Goal: Task Accomplishment & Management: Manage account settings

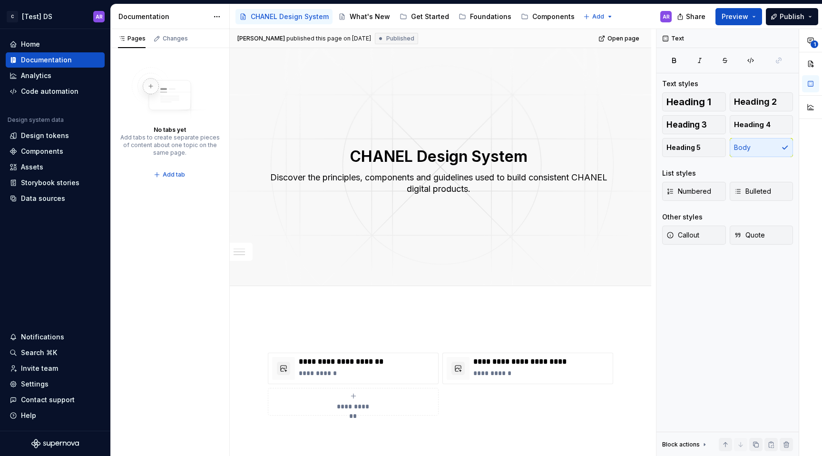
scroll to position [544, 0]
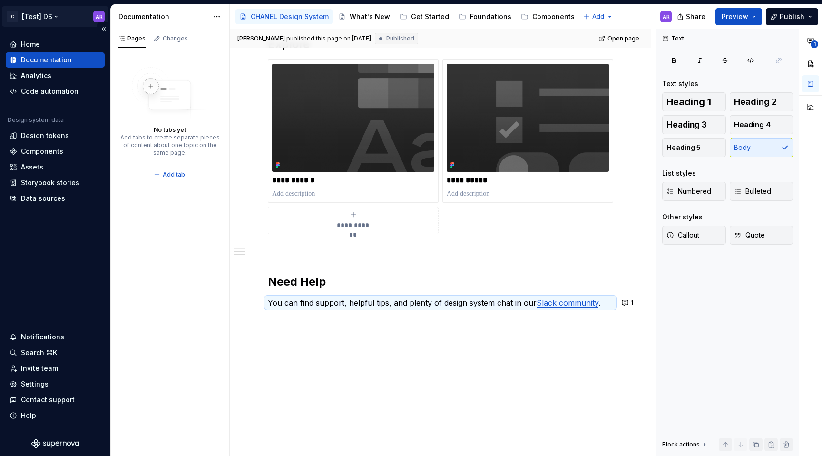
click at [57, 17] on html "C [Test] DS AR Home Documentation Analytics Code automation Design system data …" at bounding box center [411, 228] width 822 height 456
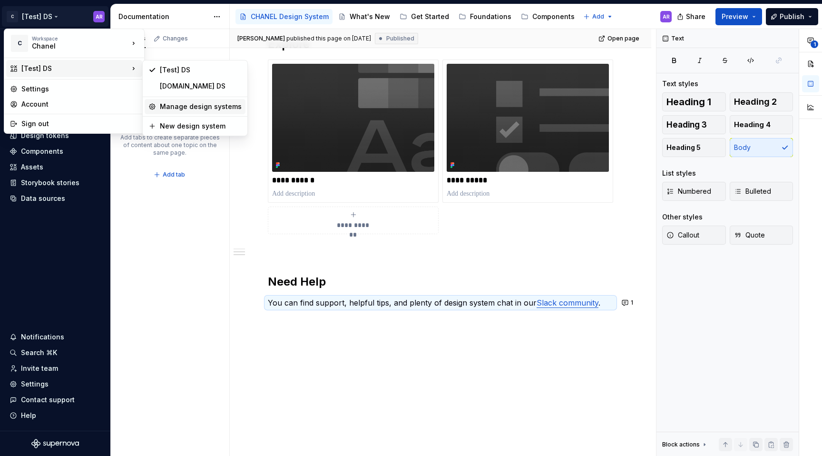
click at [195, 108] on div "Manage design systems" at bounding box center [201, 107] width 82 height 10
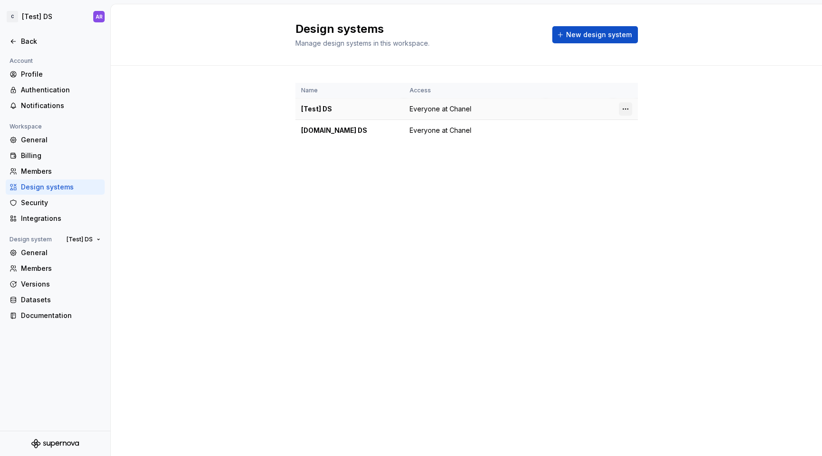
click at [622, 107] on html "C [Test] DS AR Back Account Profile Authentication Notifications Workspace Gene…" at bounding box center [411, 228] width 822 height 456
click at [647, 148] on div "Design system settings" at bounding box center [675, 142] width 109 height 15
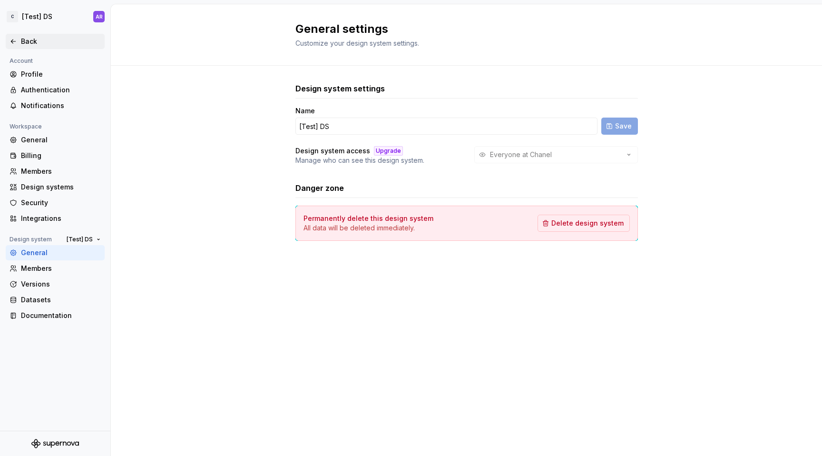
click at [10, 41] on icon at bounding box center [14, 42] width 8 height 8
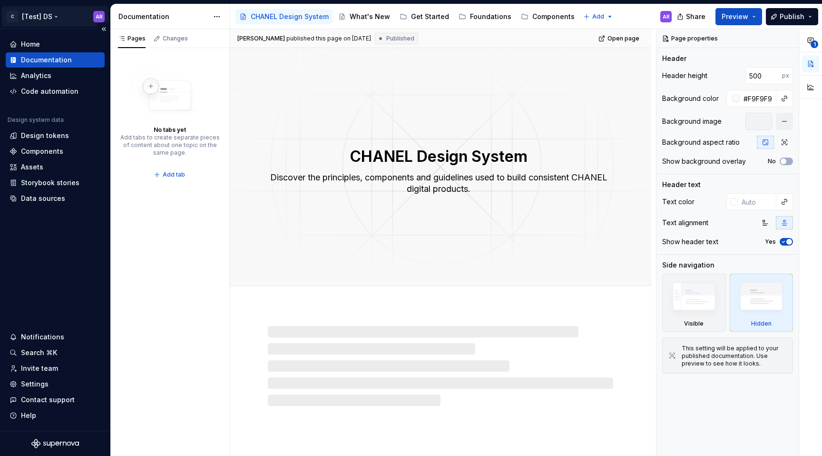
click at [57, 17] on html "C [Test] DS AR Home Documentation Analytics Code automation Design system data …" at bounding box center [411, 228] width 822 height 456
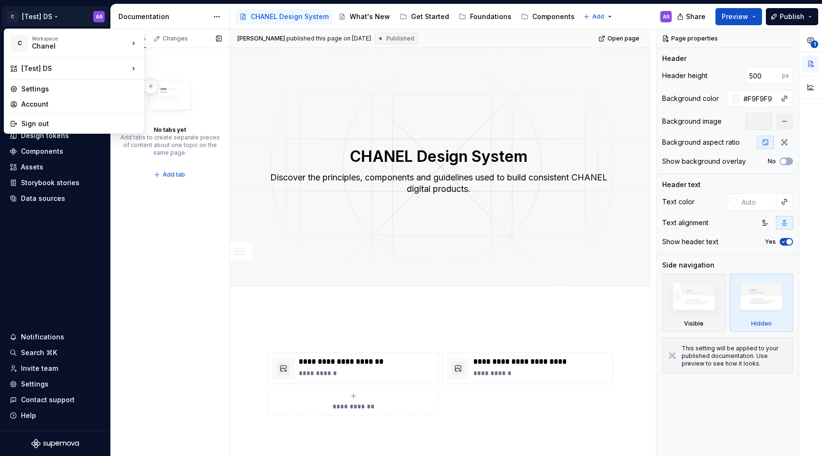
click at [166, 245] on div "Pages Changes No tabs yet Add tabs to create separate pieces of content about o…" at bounding box center [169, 242] width 119 height 427
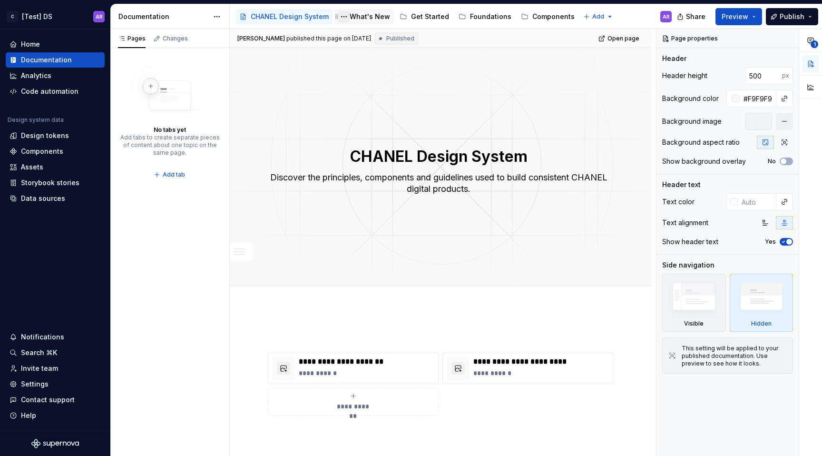
click at [342, 18] on button "Page tree" at bounding box center [343, 16] width 11 height 11
type textarea "*"
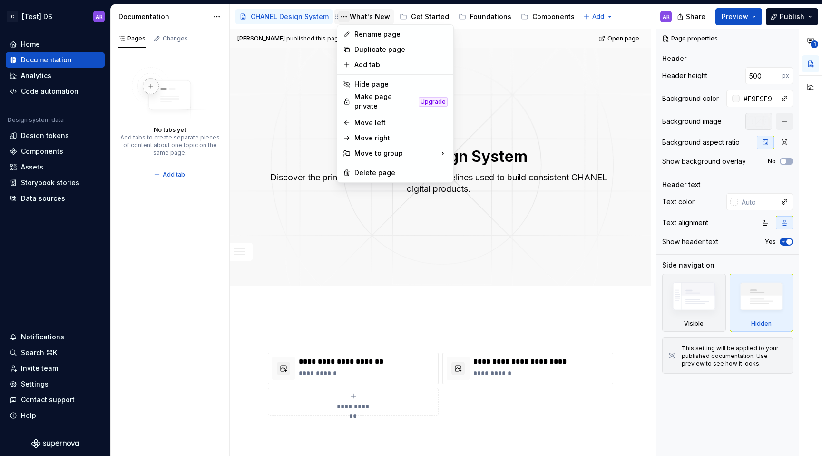
click at [342, 18] on html "C [Test] DS AR Home Documentation Analytics Code automation Design system data …" at bounding box center [411, 228] width 822 height 456
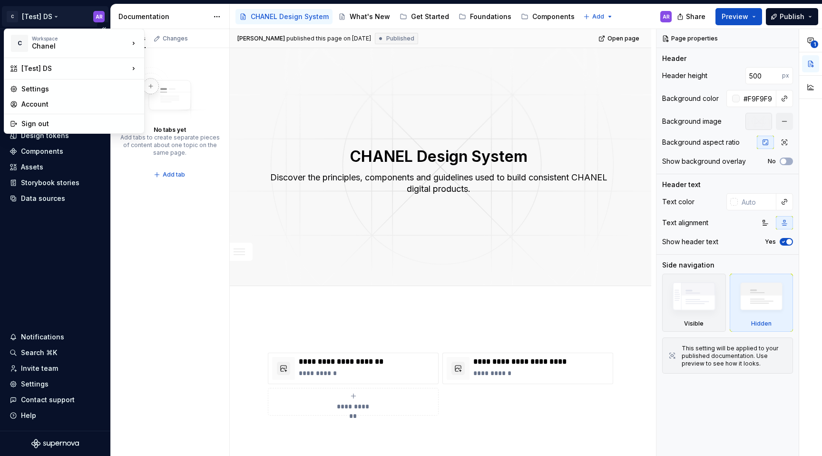
click at [74, 14] on html "C [Test] DS AR Home Documentation Analytics Code automation Design system data …" at bounding box center [411, 228] width 822 height 456
click at [187, 125] on div "New design system" at bounding box center [201, 126] width 82 height 10
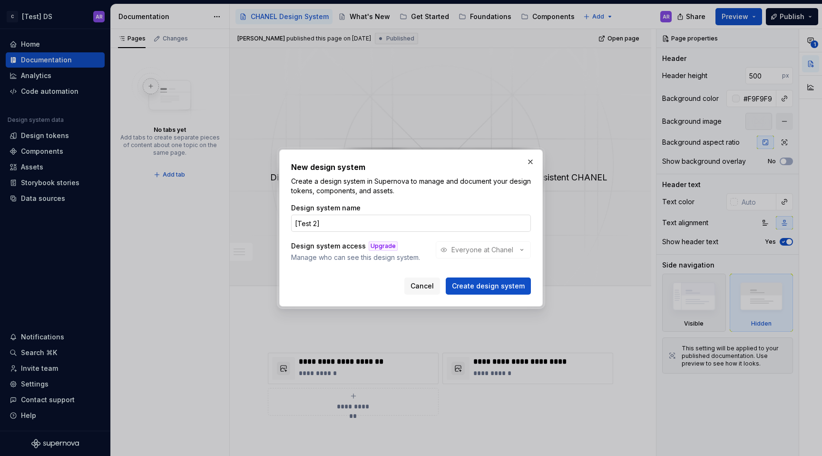
click at [381, 220] on input "[Test 2]" at bounding box center [411, 223] width 240 height 17
type input "[Test 2] Design System"
click at [509, 291] on button "Create design system" at bounding box center [488, 285] width 85 height 17
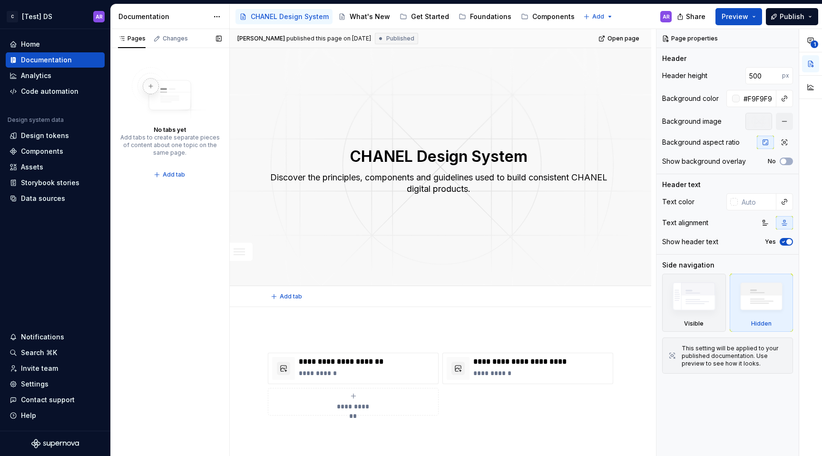
type textarea "*"
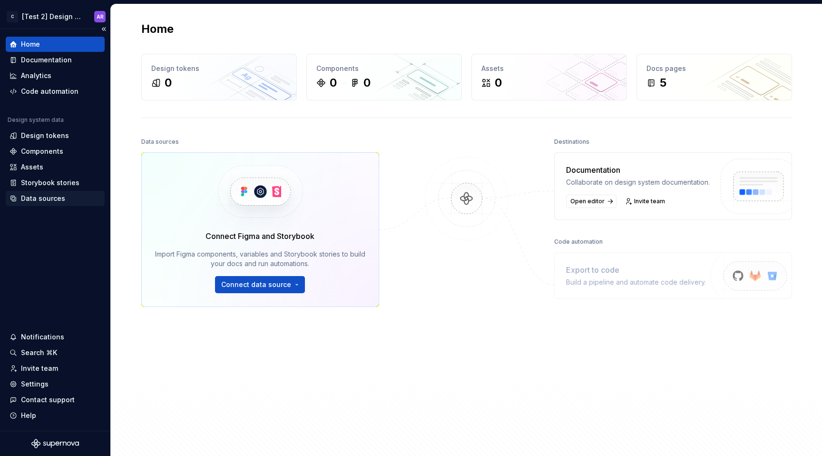
click at [67, 196] on div "Data sources" at bounding box center [55, 199] width 91 height 10
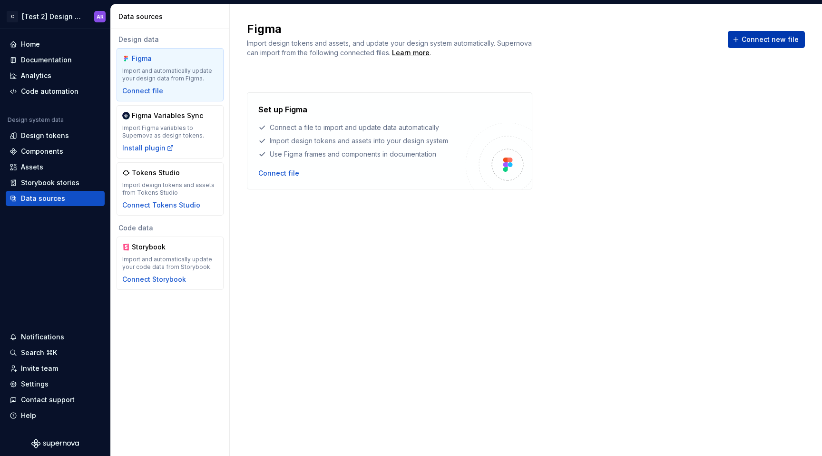
click at [775, 44] on span "Connect new file" at bounding box center [770, 40] width 57 height 10
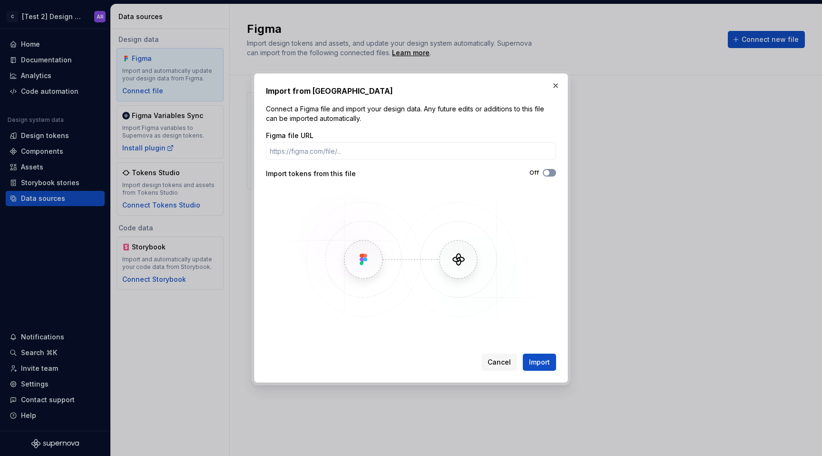
click at [548, 176] on button "Off" at bounding box center [549, 173] width 13 height 8
click at [552, 85] on button "button" at bounding box center [555, 85] width 13 height 13
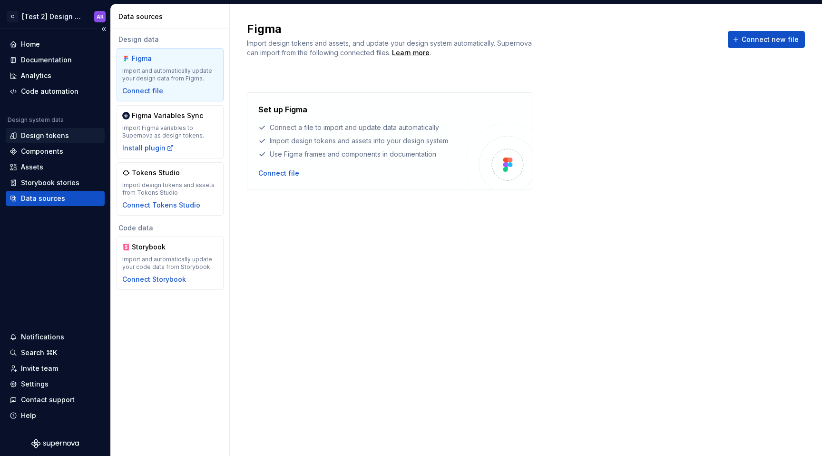
click at [63, 135] on div "Design tokens" at bounding box center [45, 136] width 48 height 10
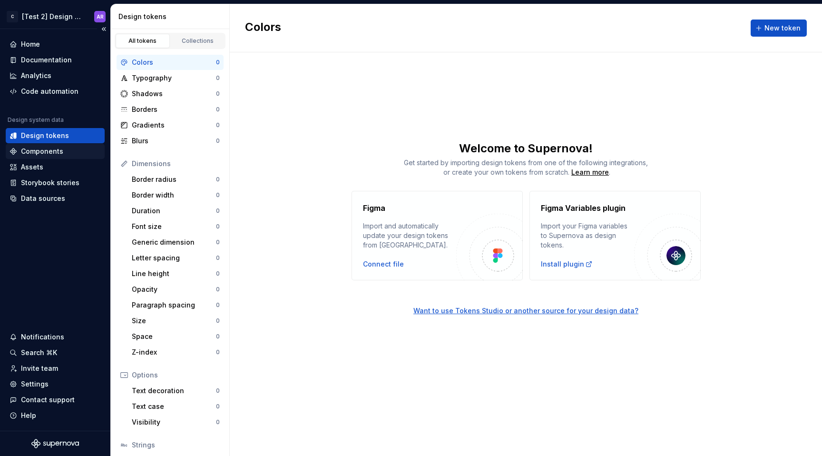
click at [63, 147] on div "Components" at bounding box center [55, 152] width 91 height 10
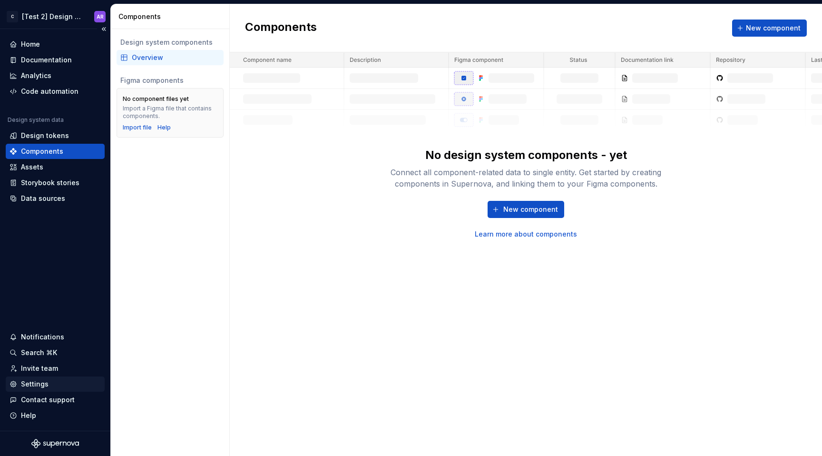
click at [48, 383] on div "Settings" at bounding box center [55, 384] width 91 height 10
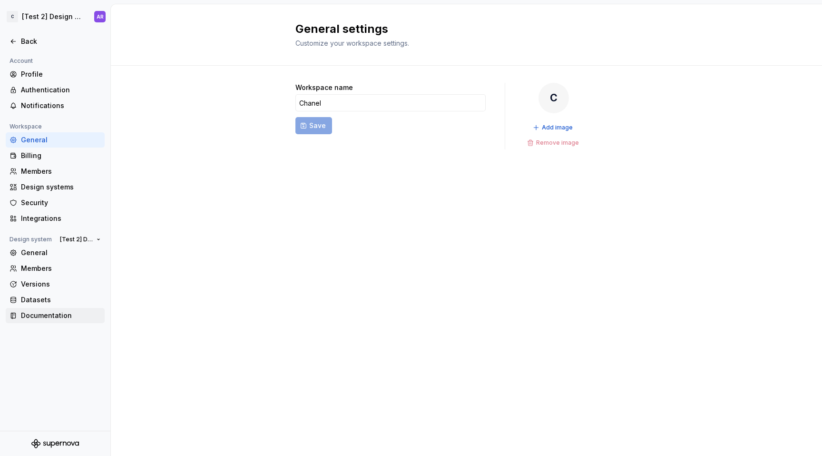
click at [48, 311] on div "Documentation" at bounding box center [61, 316] width 80 height 10
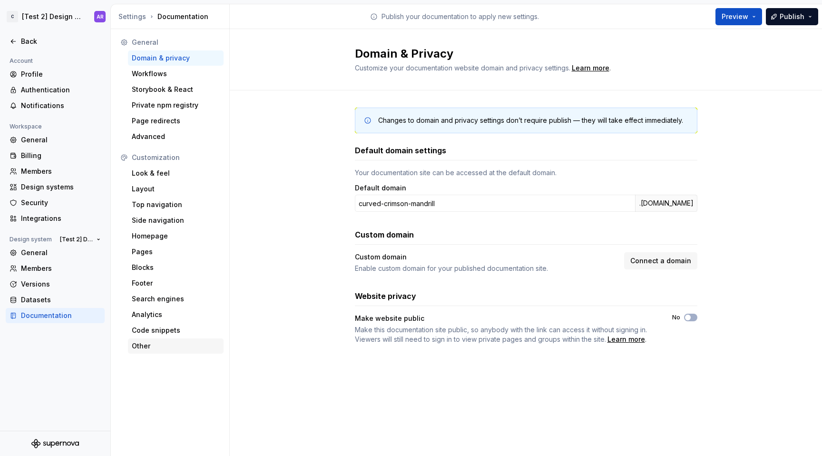
click at [151, 342] on div "Other" at bounding box center [176, 346] width 88 height 10
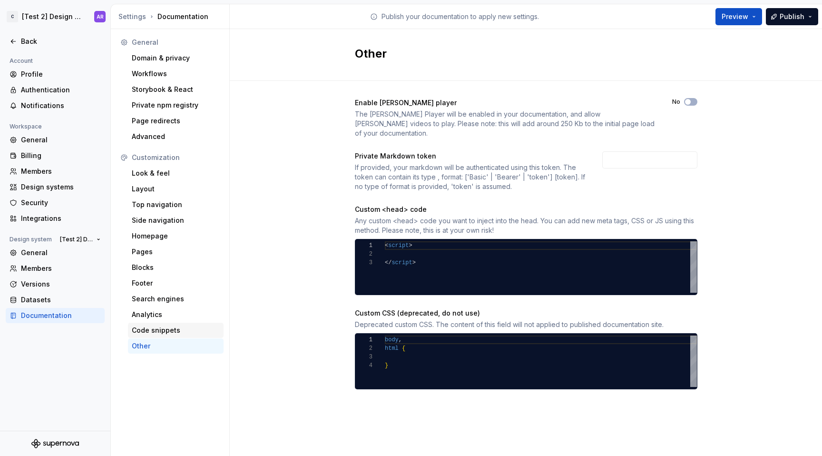
click at [171, 324] on div "Code snippets" at bounding box center [176, 330] width 96 height 15
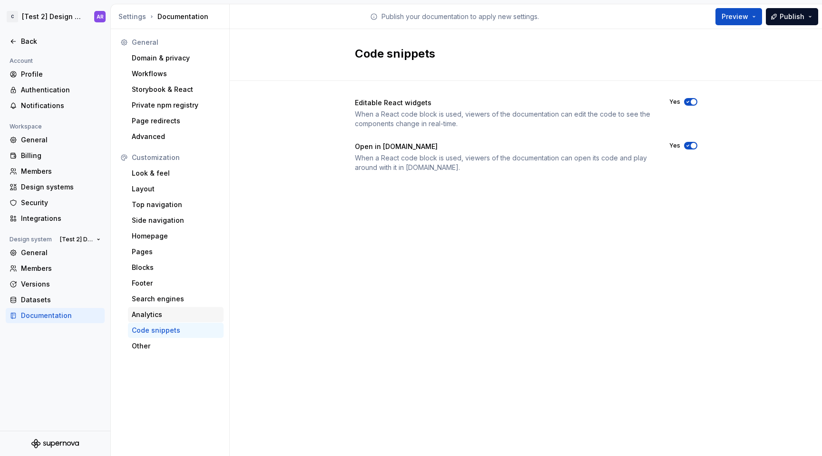
click at [174, 307] on div "Analytics" at bounding box center [176, 314] width 96 height 15
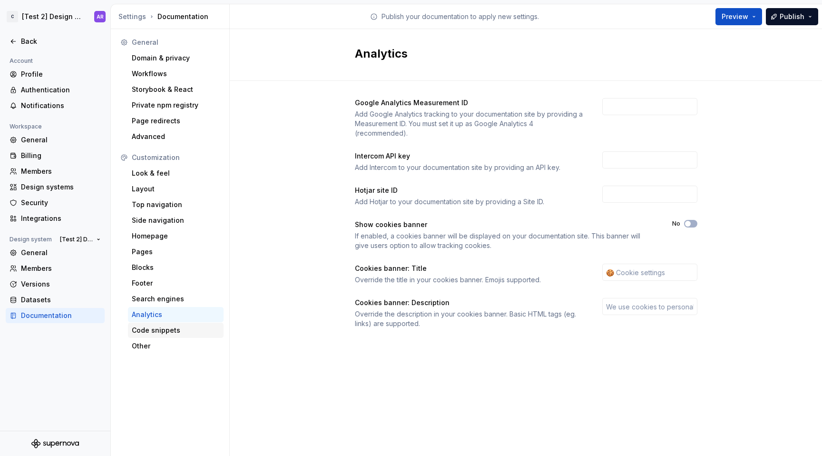
click at [173, 327] on div "Code snippets" at bounding box center [176, 330] width 88 height 10
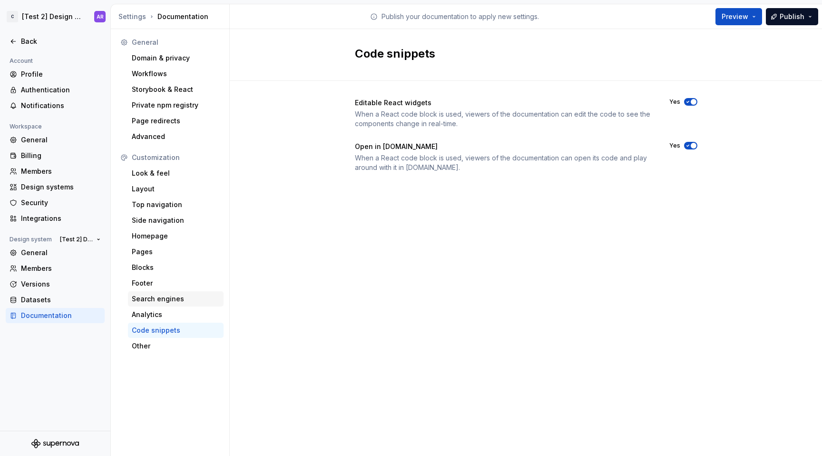
click at [168, 303] on div "Search engines" at bounding box center [176, 299] width 88 height 10
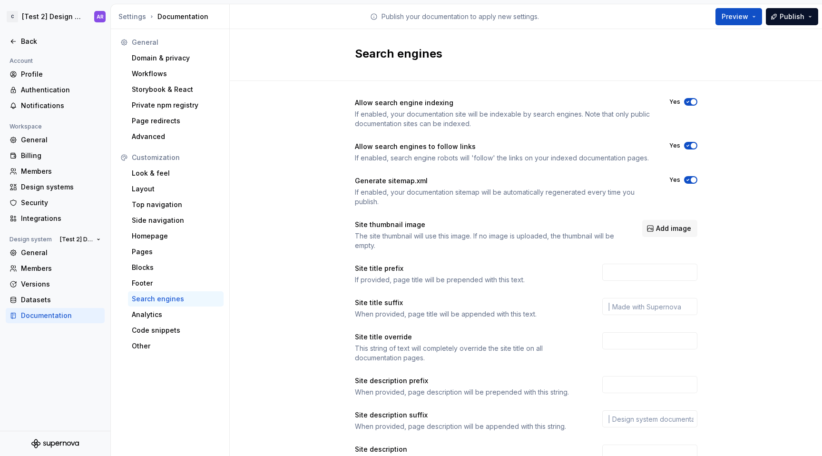
scroll to position [60, 0]
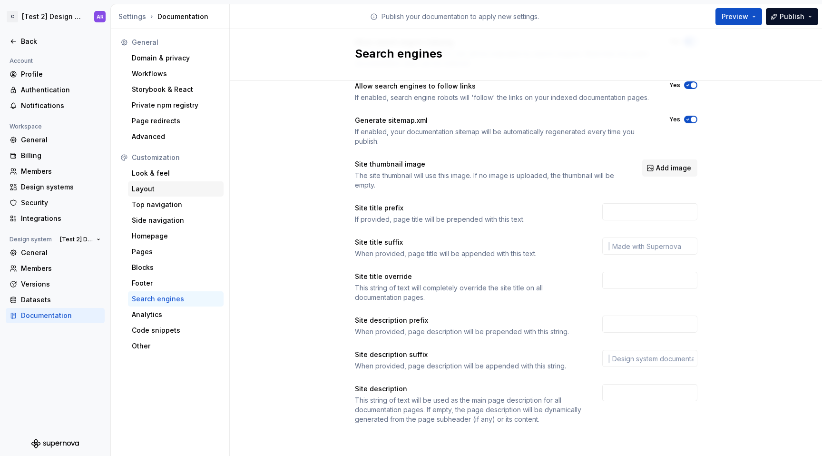
click at [163, 191] on div "Layout" at bounding box center [176, 189] width 88 height 10
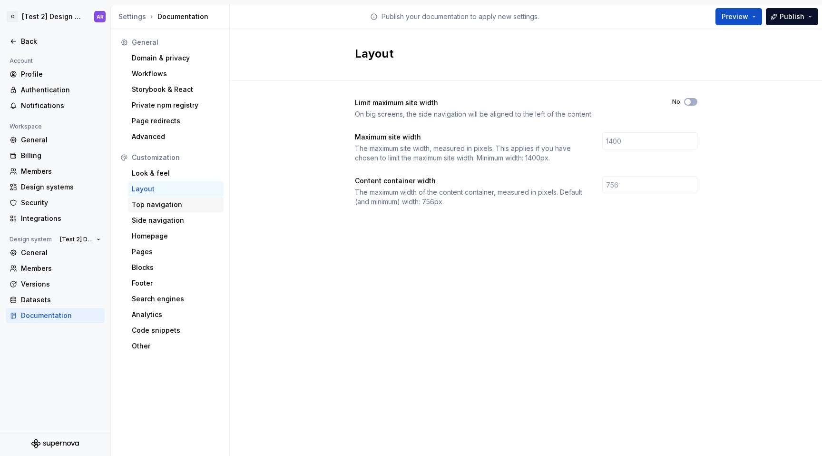
click at [147, 210] on div "Top navigation" at bounding box center [176, 204] width 96 height 15
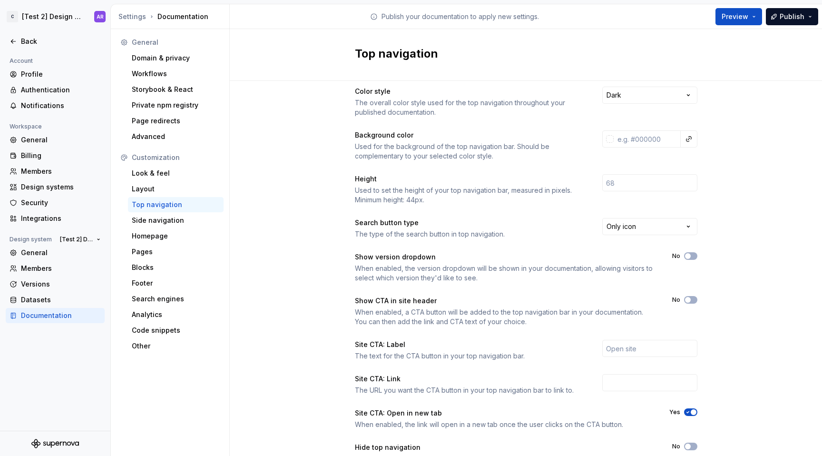
scroll to position [60, 0]
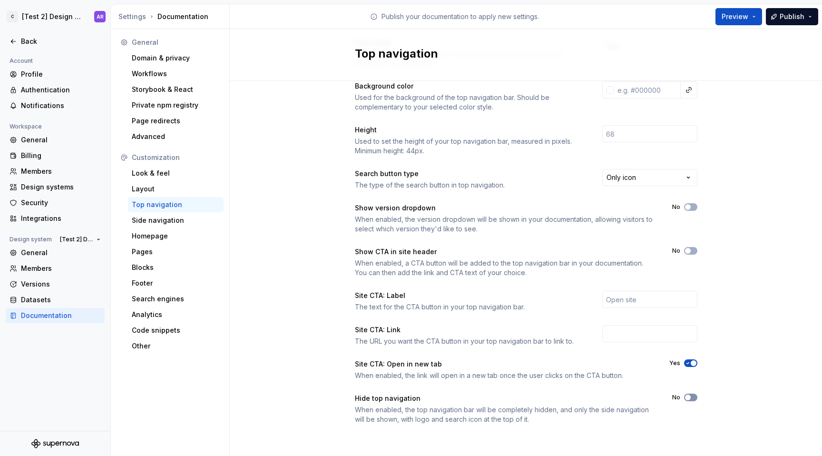
click at [687, 396] on icon "button" at bounding box center [688, 397] width 8 height 6
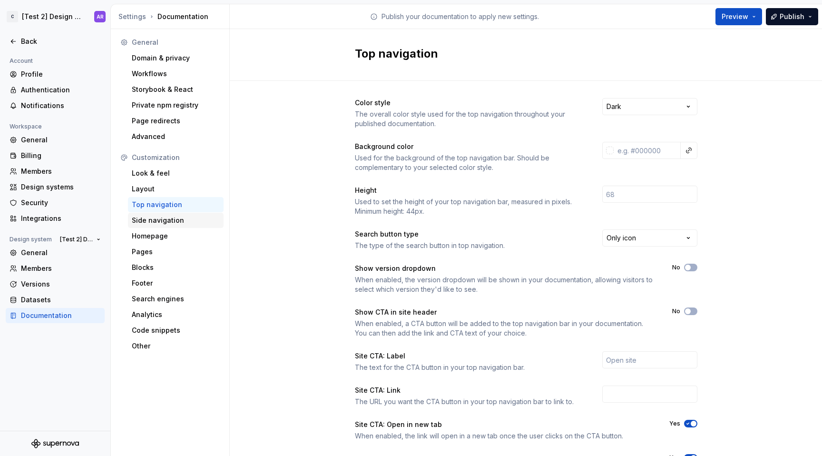
click at [165, 216] on div "Side navigation" at bounding box center [176, 221] width 88 height 10
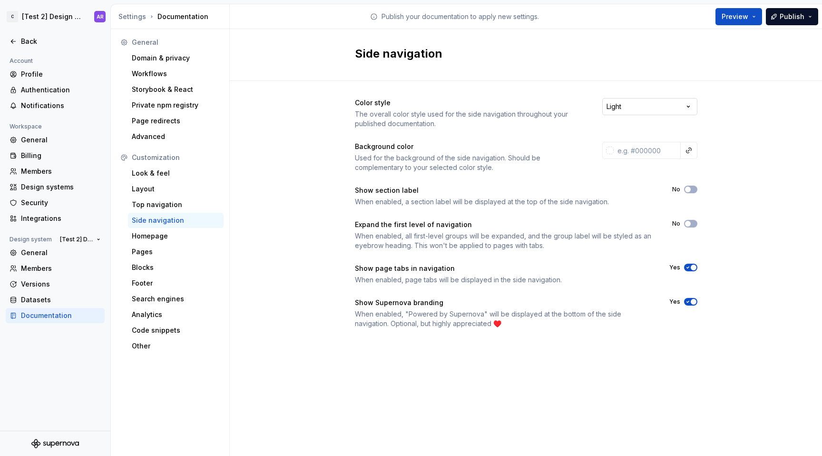
click at [674, 102] on html "C [Test 2] Design System AR Back Account Profile Authentication Notifications W…" at bounding box center [411, 228] width 822 height 456
click at [694, 189] on button "No" at bounding box center [690, 190] width 13 height 8
click at [689, 298] on button "Yes" at bounding box center [690, 302] width 13 height 8
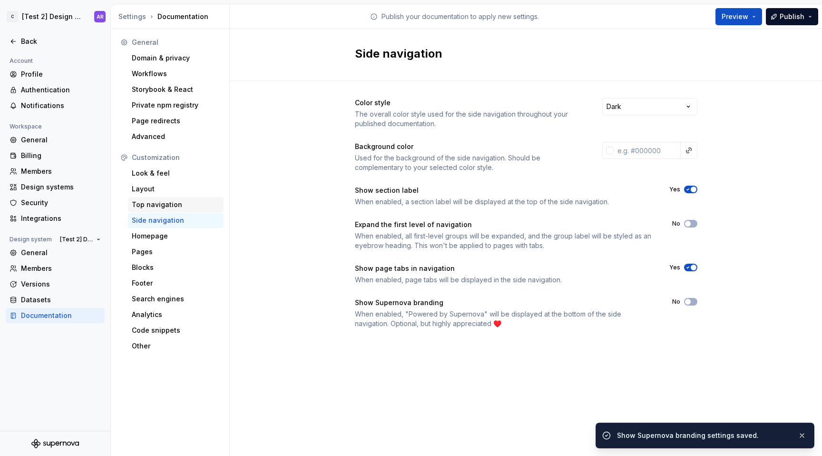
click at [175, 204] on div "Top navigation" at bounding box center [176, 205] width 88 height 10
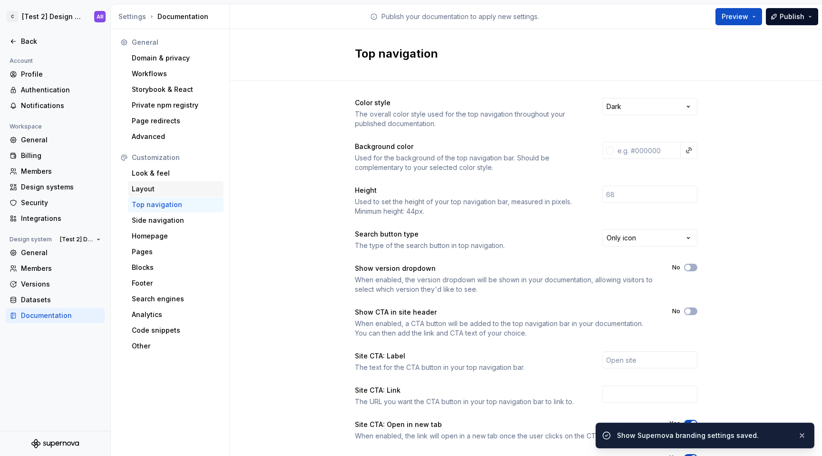
click at [175, 189] on div "Layout" at bounding box center [176, 189] width 88 height 10
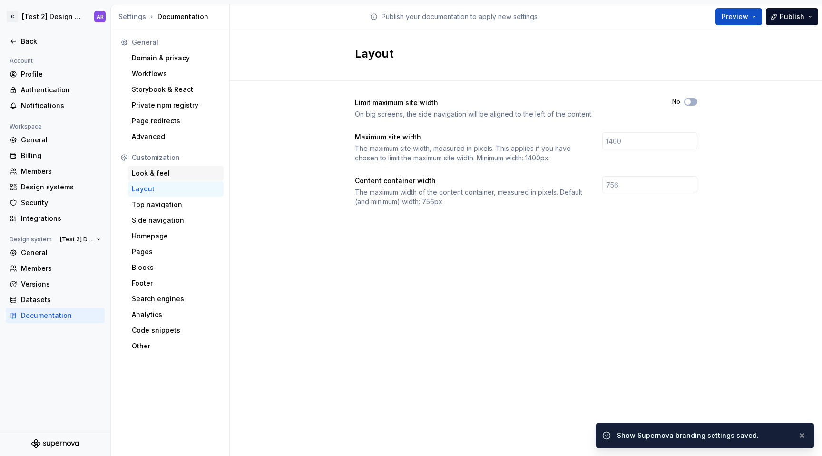
click at [182, 179] on div "Look & feel" at bounding box center [176, 173] width 96 height 15
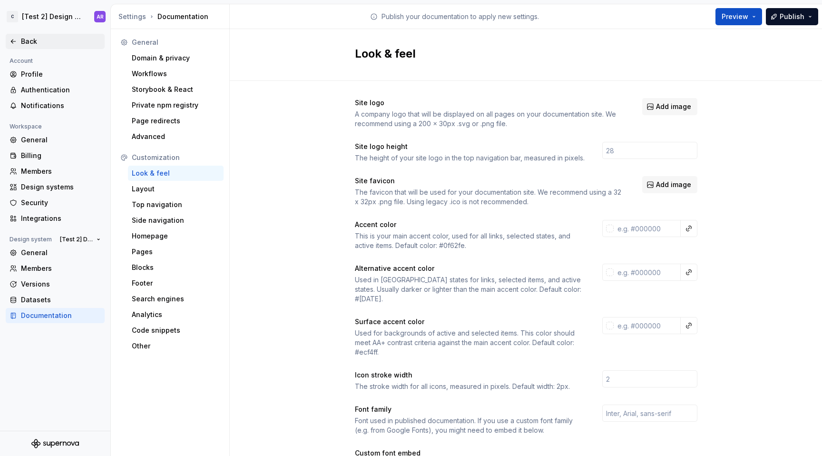
click at [12, 39] on icon at bounding box center [14, 42] width 8 height 8
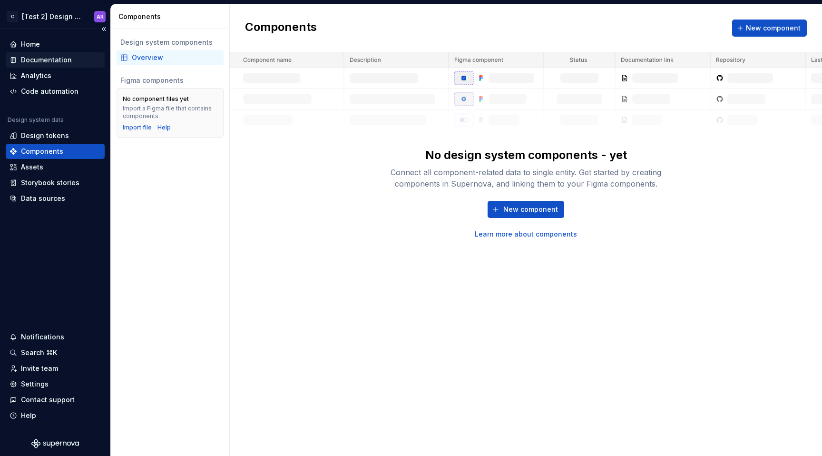
click at [32, 60] on div "Documentation" at bounding box center [46, 60] width 51 height 10
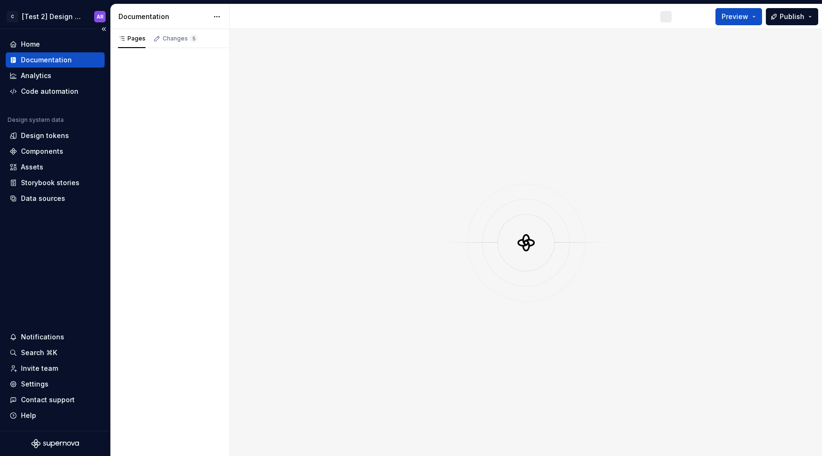
click at [32, 60] on div "Documentation" at bounding box center [46, 60] width 51 height 10
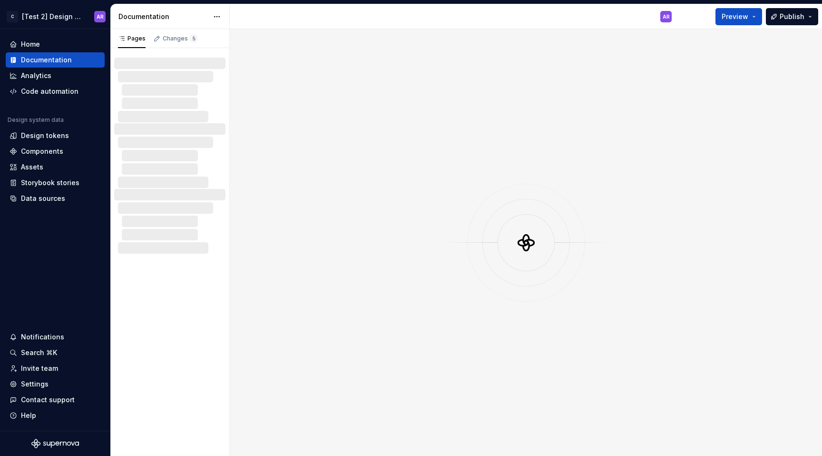
click at [723, 6] on div "Preview Publish" at bounding box center [750, 16] width 143 height 24
click at [733, 11] on button "Preview" at bounding box center [739, 16] width 47 height 17
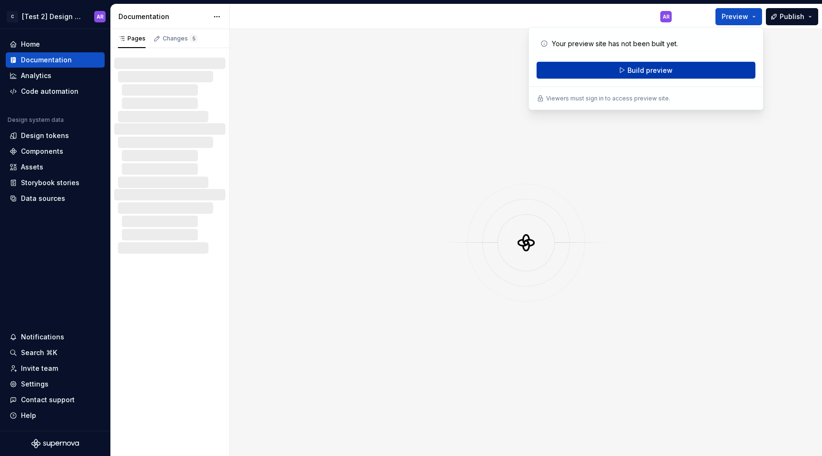
click at [670, 69] on span "Build preview" at bounding box center [650, 71] width 45 height 10
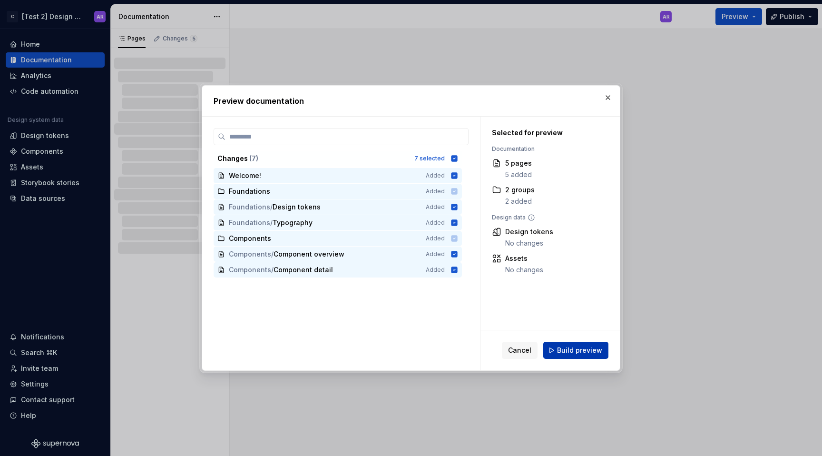
click at [577, 347] on span "Build preview" at bounding box center [579, 350] width 45 height 10
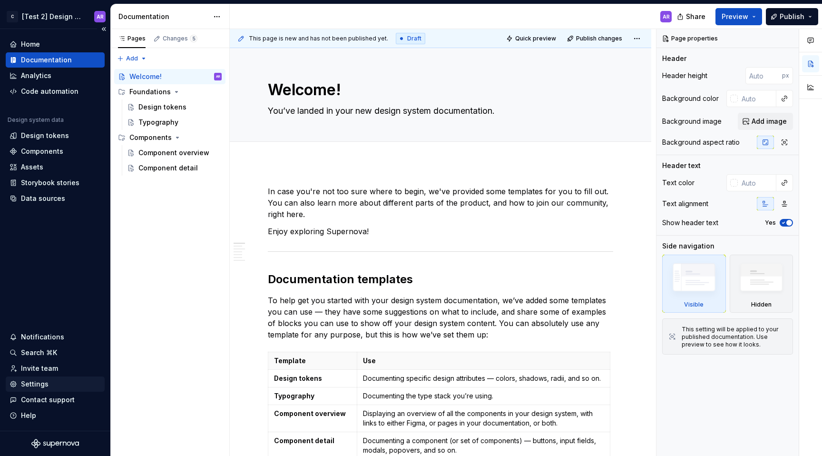
click at [45, 382] on div "Settings" at bounding box center [35, 384] width 28 height 10
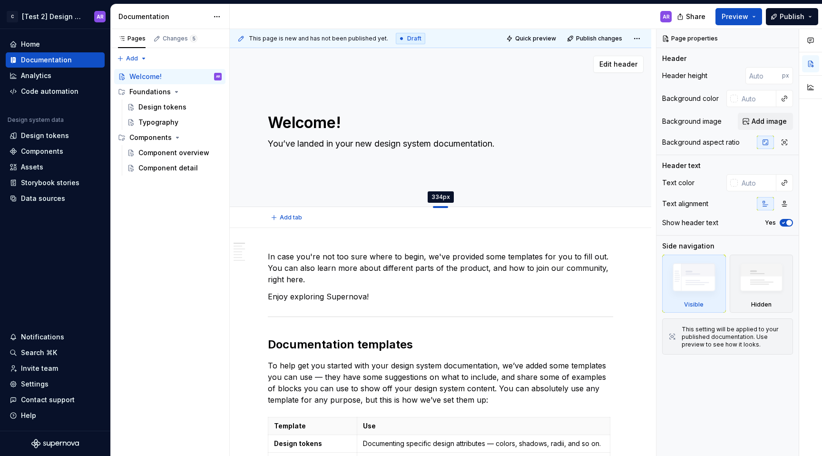
drag, startPoint x: 443, startPoint y: 141, endPoint x: 438, endPoint y: 207, distance: 66.3
click at [438, 207] on div at bounding box center [440, 207] width 15 height 2
type textarea "*"
type input "334"
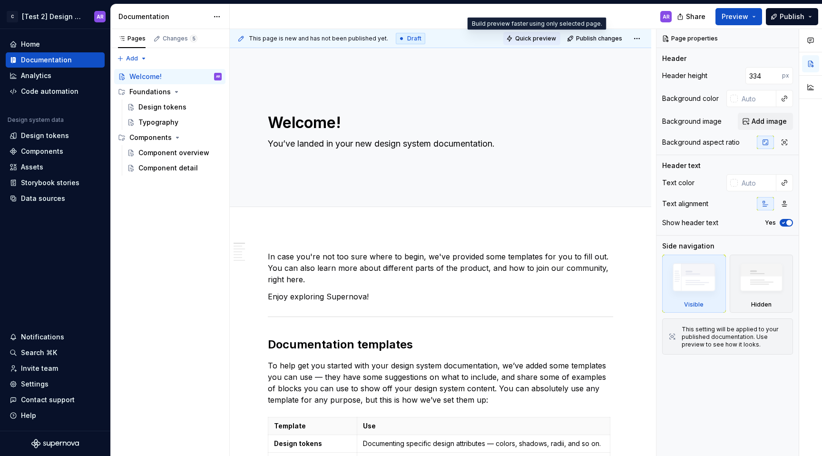
click at [549, 33] on button "Quick preview" at bounding box center [531, 38] width 57 height 13
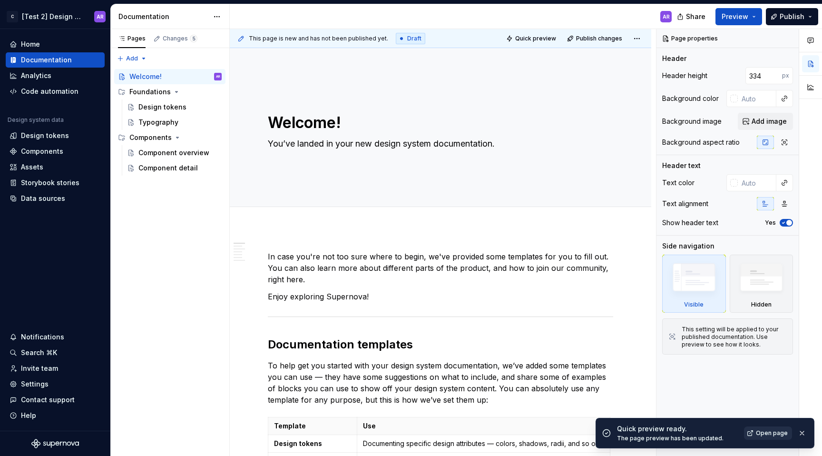
click at [773, 432] on span "Open page" at bounding box center [772, 433] width 32 height 8
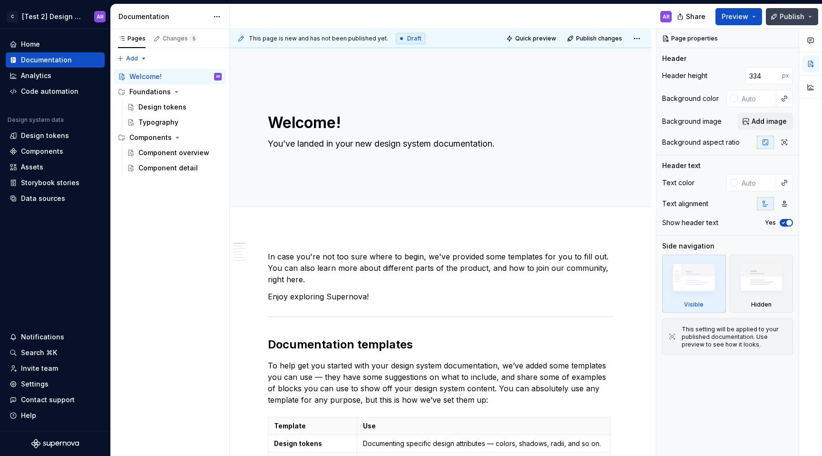
click at [788, 22] on button "Publish" at bounding box center [792, 16] width 52 height 17
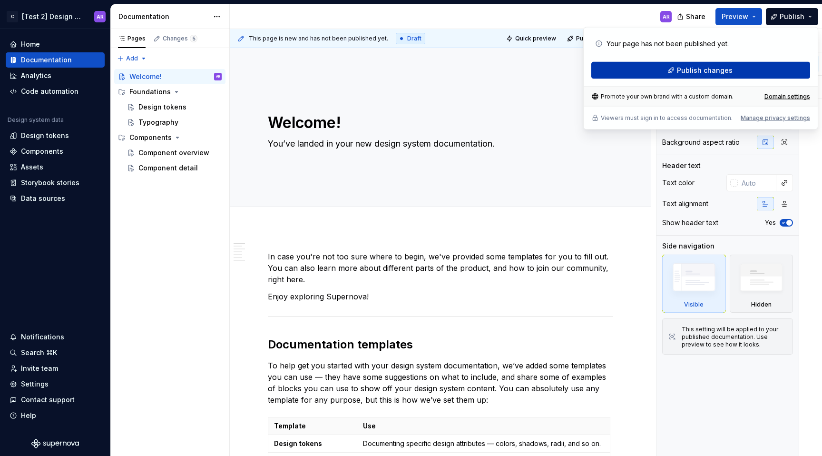
click at [686, 74] on span "Publish changes" at bounding box center [705, 71] width 56 height 10
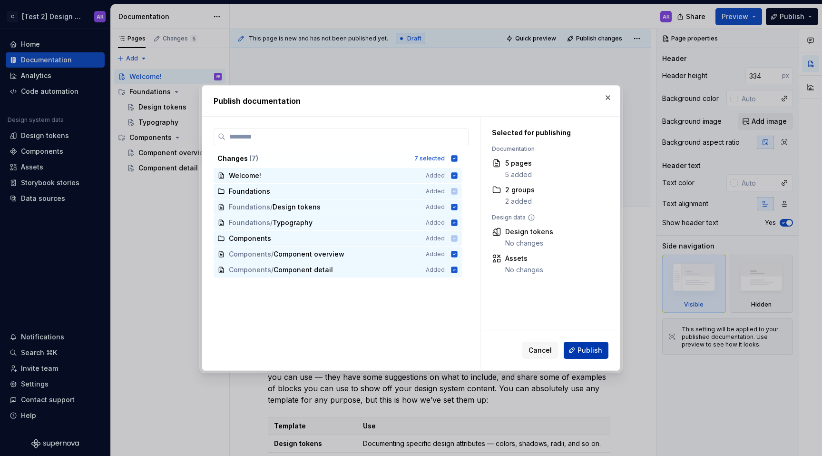
click at [593, 350] on span "Publish" at bounding box center [590, 350] width 25 height 10
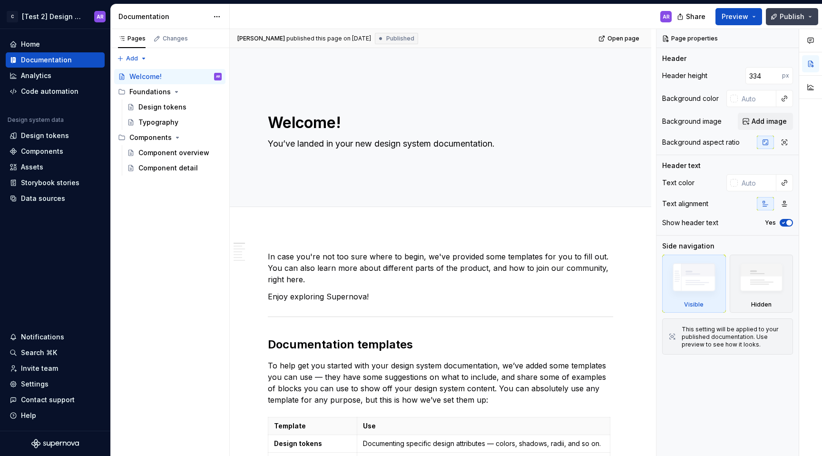
click at [784, 17] on span "Publish" at bounding box center [792, 17] width 25 height 10
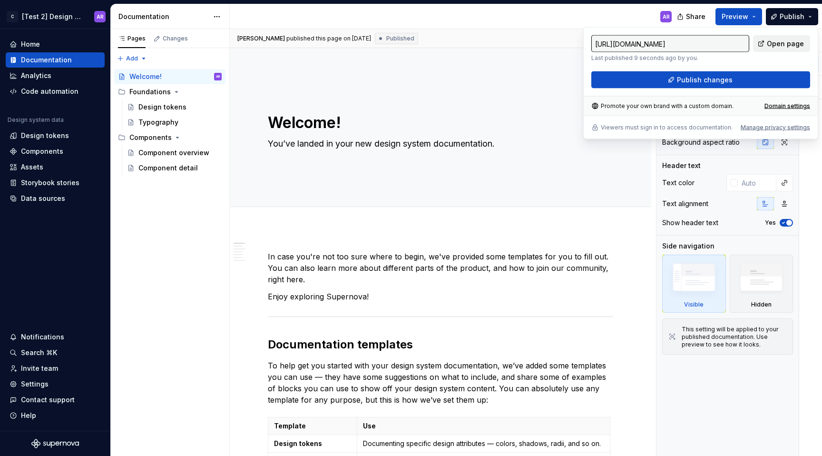
click at [769, 44] on link "Open page" at bounding box center [781, 43] width 57 height 17
type textarea "*"
click at [63, 17] on html "C [Test 2] Design System AR Home Documentation Analytics Code automation Design…" at bounding box center [411, 228] width 822 height 456
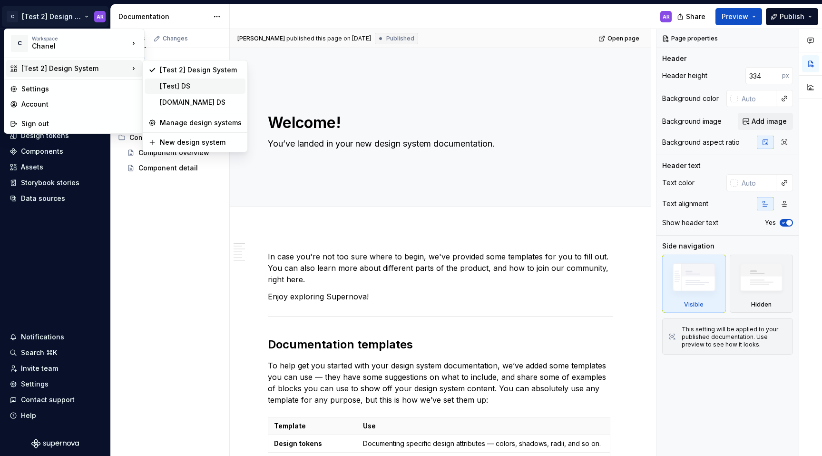
click at [209, 88] on div "[Test] DS" at bounding box center [201, 86] width 82 height 10
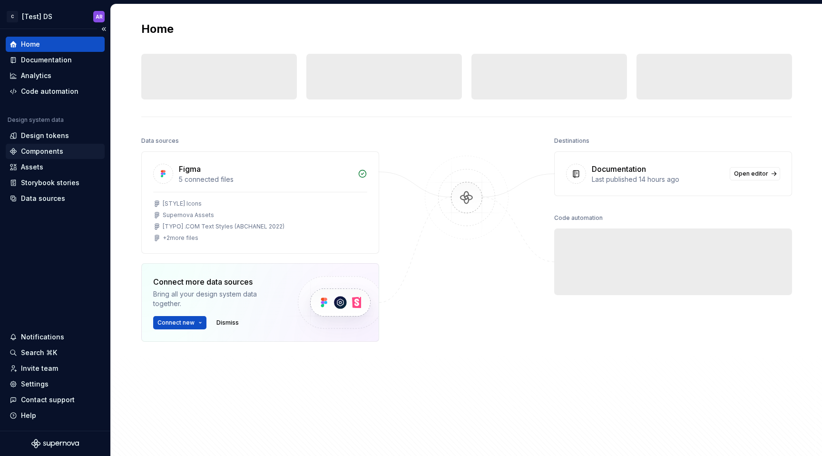
click at [53, 150] on div "Components" at bounding box center [42, 152] width 42 height 10
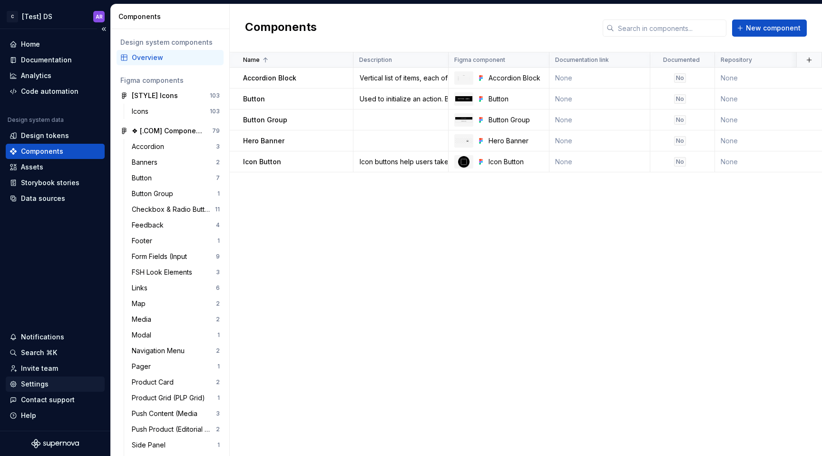
click at [62, 382] on div "Settings" at bounding box center [55, 384] width 91 height 10
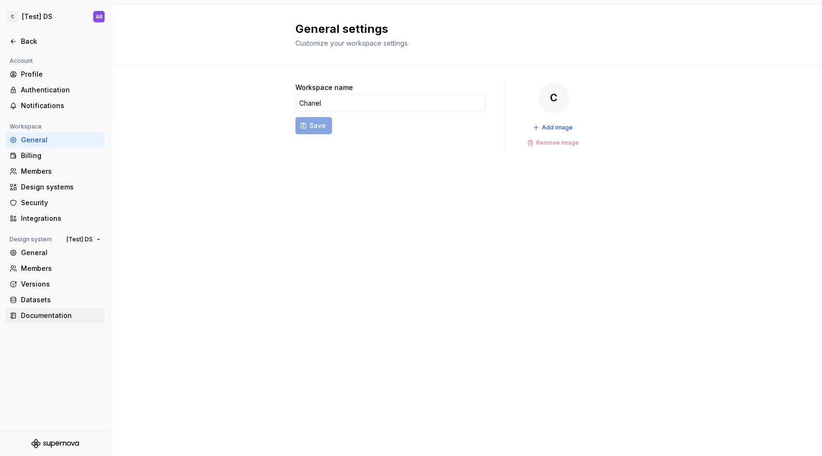
click at [62, 314] on div "Documentation" at bounding box center [61, 316] width 80 height 10
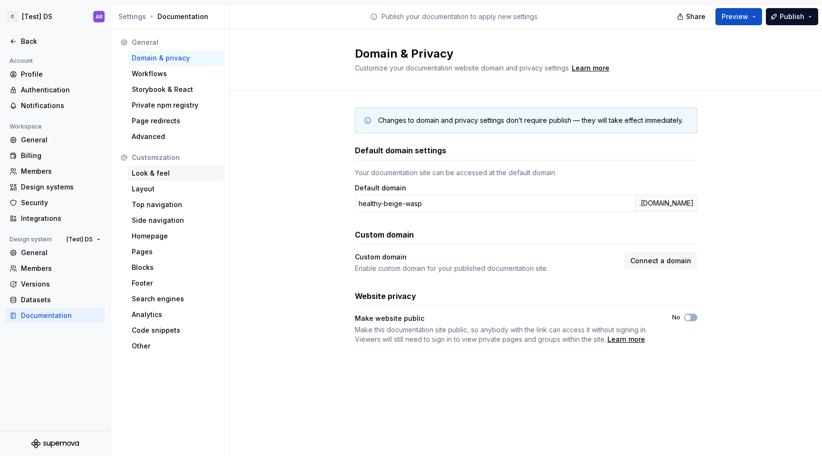
click at [160, 174] on div "Look & feel" at bounding box center [176, 173] width 88 height 10
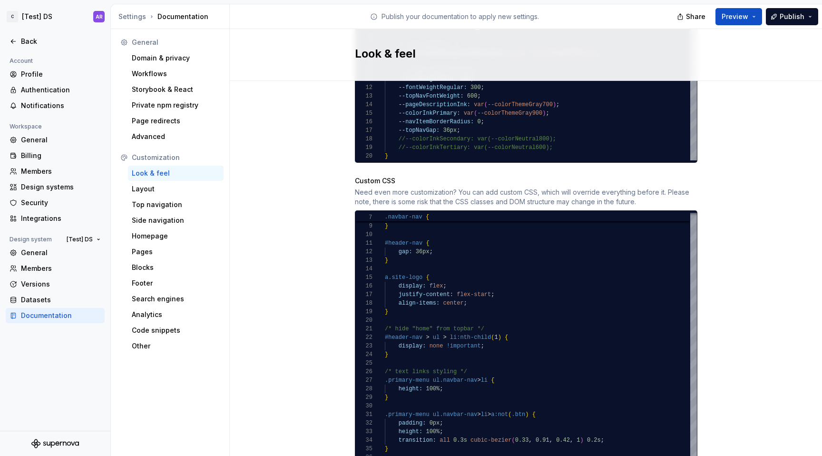
scroll to position [736, 0]
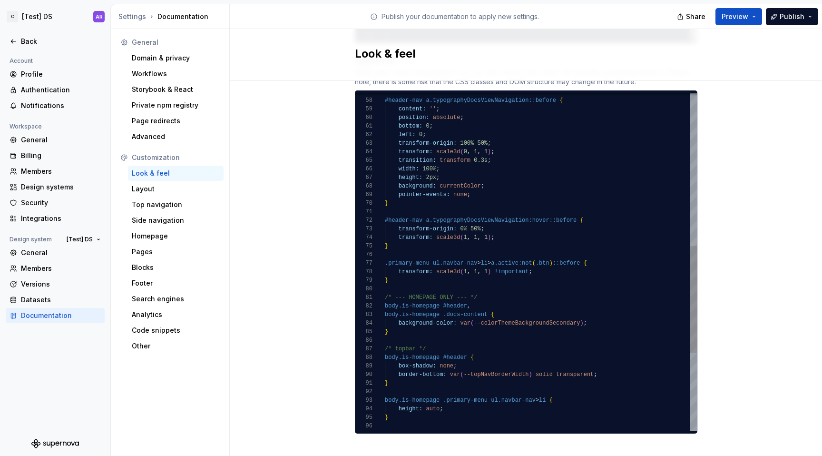
click at [399, 271] on div "#header-nav a.typographyDocsViewNavigation::before { content: '' ; position: ab…" at bounding box center [541, 143] width 312 height 1070
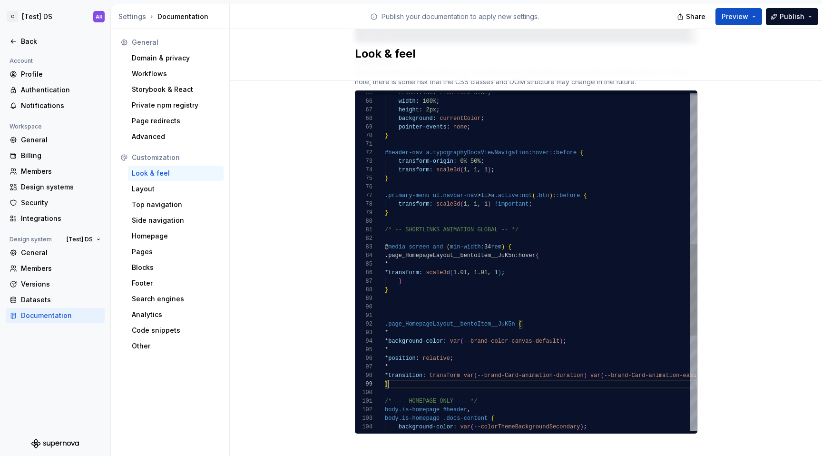
scroll to position [69, 3]
click at [424, 363] on div "transition: transform 0.3s ; width: 100% ; height: 2px ; background: currentCol…" at bounding box center [577, 163] width 384 height 1247
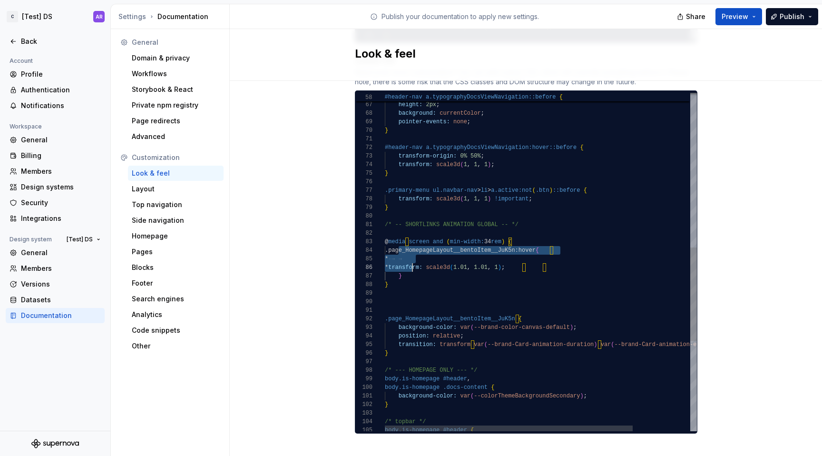
scroll to position [26, 17]
drag, startPoint x: 394, startPoint y: 242, endPoint x: 402, endPoint y: 267, distance: 26.8
click at [402, 267] on div "width: 100% ; height: 2px ; background: currentColor ; pointer-events: none ; }…" at bounding box center [577, 146] width 384 height 1222
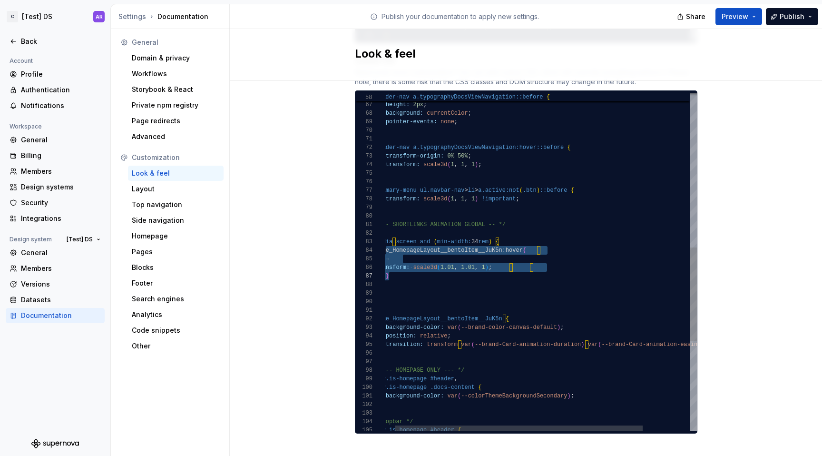
scroll to position [26, 14]
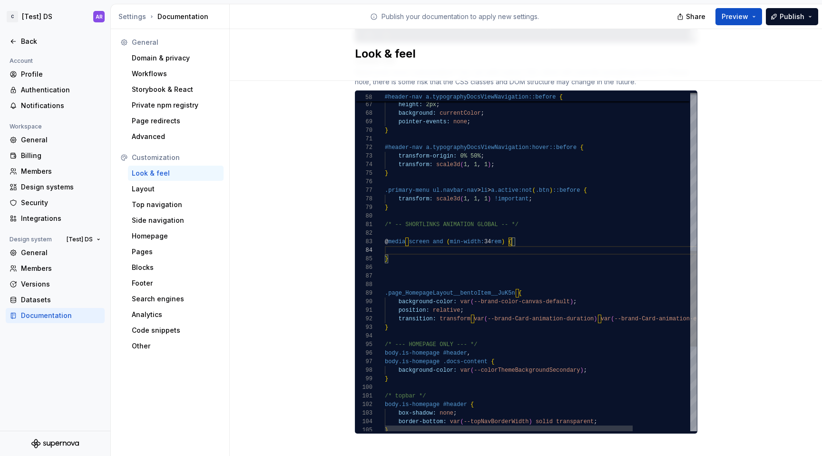
click at [403, 263] on div "width: 100% ; height: 2px ; background: currentColor ; pointer-events: none ; }…" at bounding box center [577, 133] width 384 height 1196
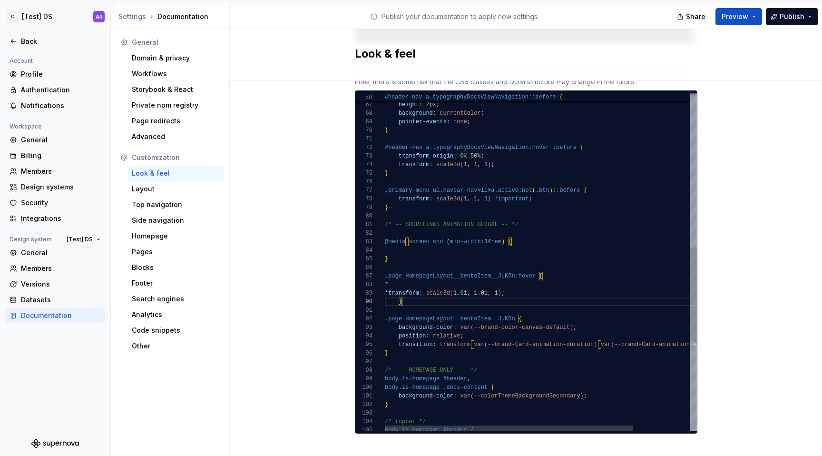
scroll to position [0, 0]
click at [394, 278] on div "width: 100% ; height: 2px ; background: currentColor ; pointer-events: none ; }…" at bounding box center [577, 146] width 384 height 1222
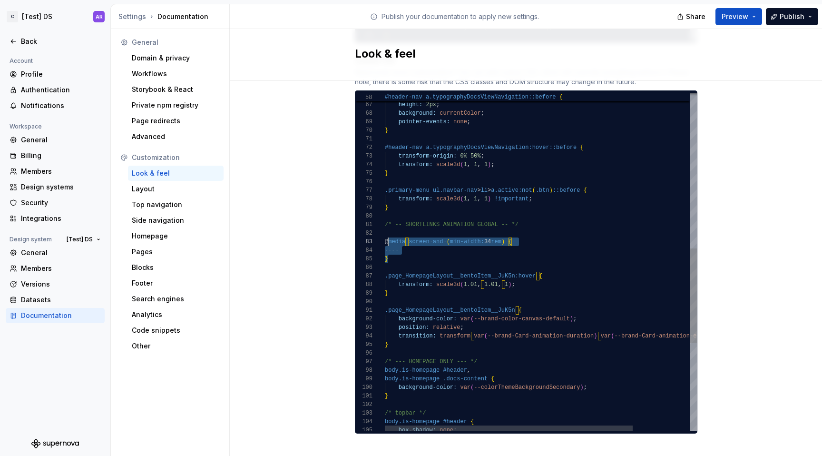
drag, startPoint x: 407, startPoint y: 253, endPoint x: 383, endPoint y: 230, distance: 33.0
click at [385, 230] on div "width: 100% ; height: 2px ; background: currentColor ; pointer-events: none ; }…" at bounding box center [577, 141] width 384 height 1213
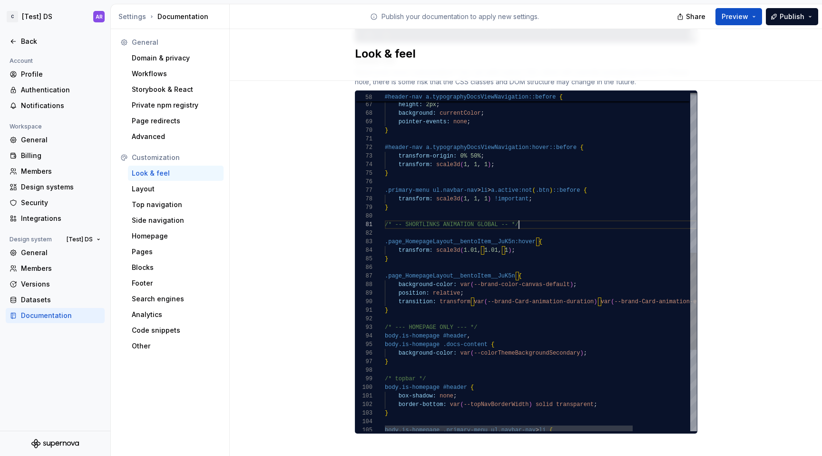
click at [406, 226] on div "width: 100% ; height: 2px ; background: currentColor ; pointer-events: none ; }…" at bounding box center [577, 124] width 384 height 1179
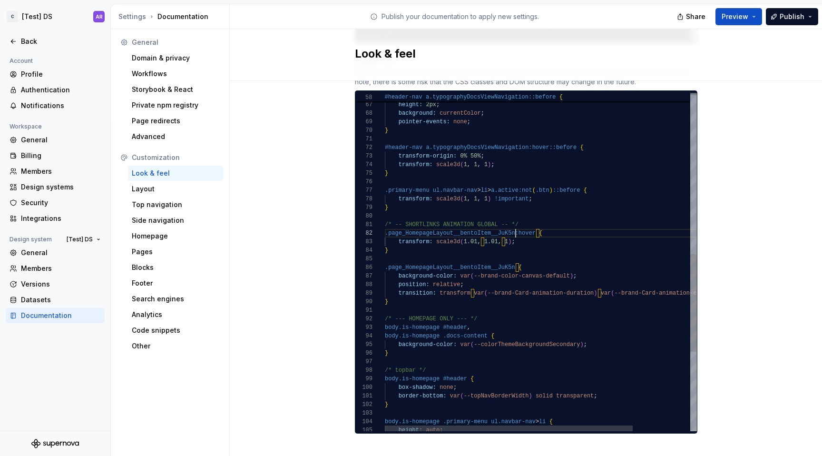
scroll to position [9, 131]
click at [512, 225] on div "width: 100% ; height: 2px ; background: currentColor ; pointer-events: none ; }…" at bounding box center [577, 120] width 384 height 1170
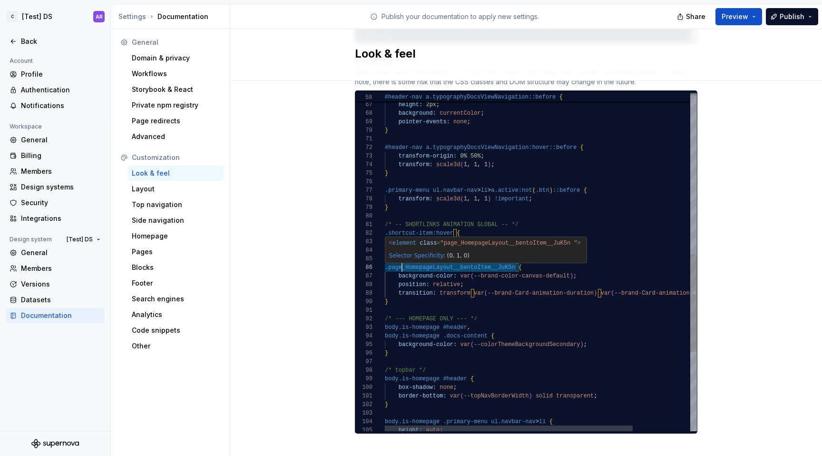
scroll to position [43, 0]
drag, startPoint x: 512, startPoint y: 258, endPoint x: 383, endPoint y: 257, distance: 128.9
click at [385, 257] on div "width: 100% ; height: 2px ; background: currentColor ; pointer-events: none ; }…" at bounding box center [577, 120] width 384 height 1170
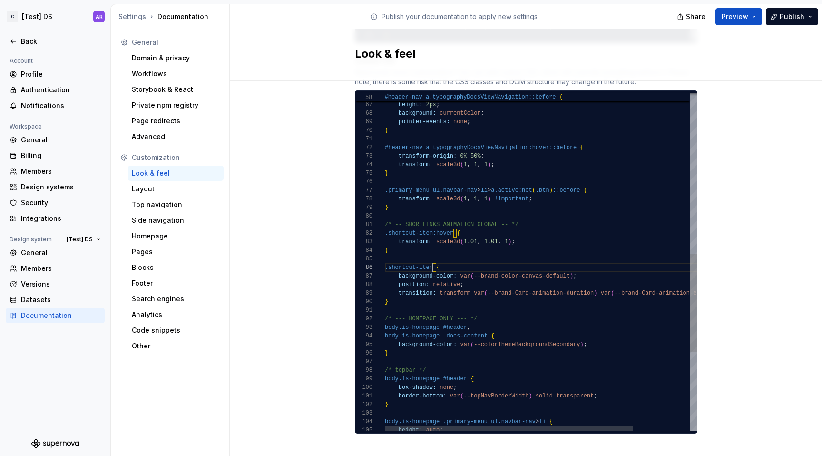
scroll to position [43, 48]
click at [522, 228] on div "width: 100% ; height: 2px ; background: currentColor ; pointer-events: none ; }…" at bounding box center [577, 120] width 384 height 1170
click at [396, 230] on div "width: 100% ; height: 2px ; background: currentColor ; pointer-events: none ; }…" at bounding box center [577, 120] width 384 height 1170
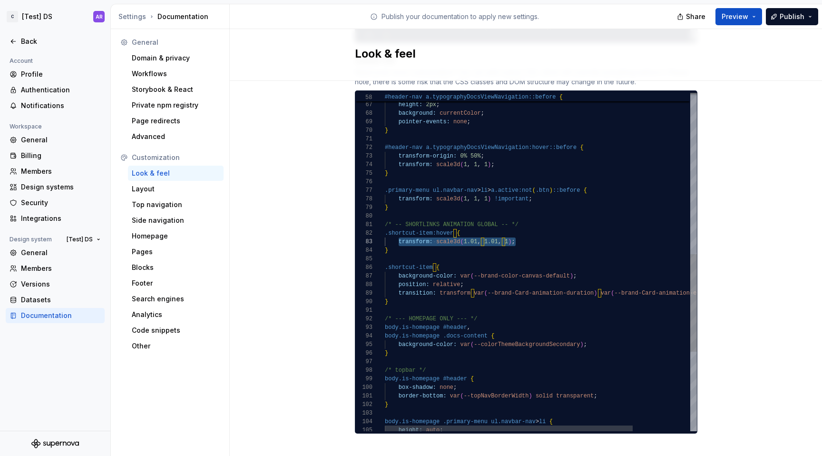
click at [470, 247] on div "width: 100% ; height: 2px ; background: currentColor ; pointer-events: none ; }…" at bounding box center [577, 120] width 384 height 1170
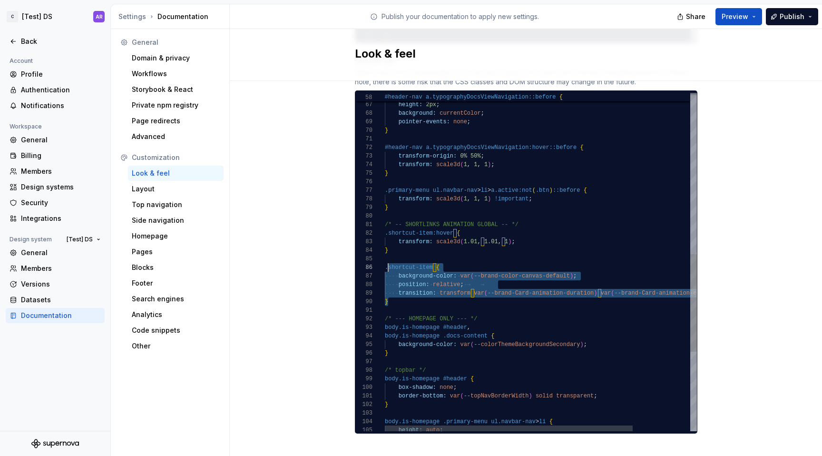
scroll to position [34, 0]
drag, startPoint x: 405, startPoint y: 289, endPoint x: 382, endPoint y: 253, distance: 43.2
click at [385, 253] on div "width: 100% ; height: 2px ; background: currentColor ; pointer-events: none ; }…" at bounding box center [577, 120] width 384 height 1170
click at [550, 272] on div "width: 100% ; height: 2px ; background: currentColor ; pointer-events: none ; }…" at bounding box center [577, 120] width 384 height 1170
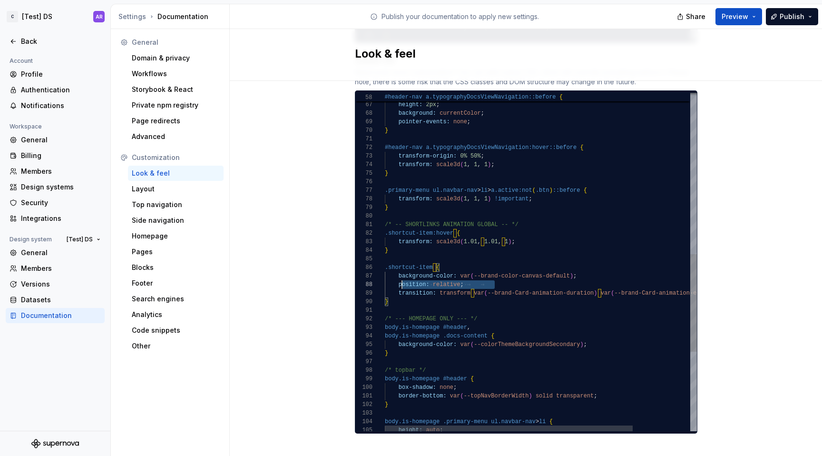
scroll to position [51, 0]
drag, startPoint x: 511, startPoint y: 275, endPoint x: 347, endPoint y: 268, distance: 164.7
click at [385, 268] on div "width: 100% ; height: 2px ; background: currentColor ; pointer-events: none ; }…" at bounding box center [577, 120] width 384 height 1170
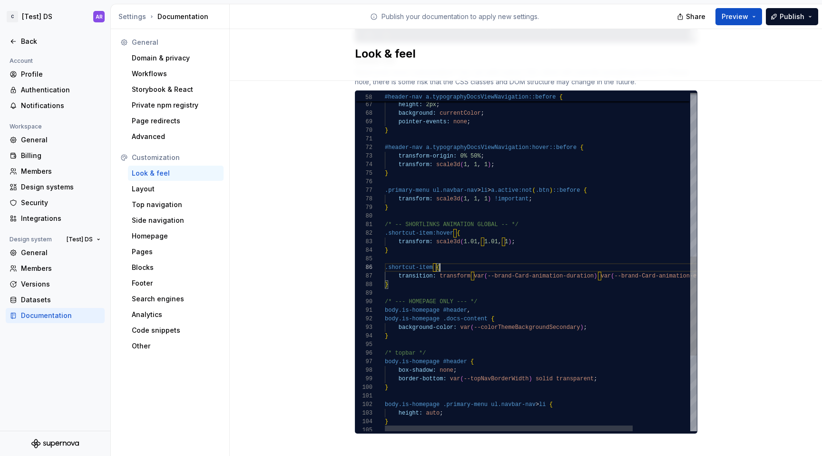
scroll to position [43, 55]
click at [471, 268] on div "width: 100% ; height: 2px ; background: currentColor ; pointer-events: none ; }…" at bounding box center [577, 111] width 384 height 1153
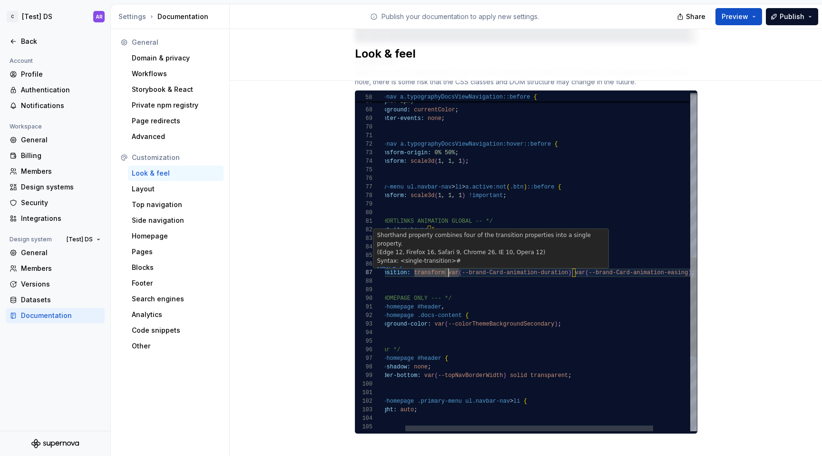
click at [569, 263] on div "width: 100% ; height: 2px ; background: currentColor ; pointer-events: none ; }…" at bounding box center [551, 108] width 384 height 1153
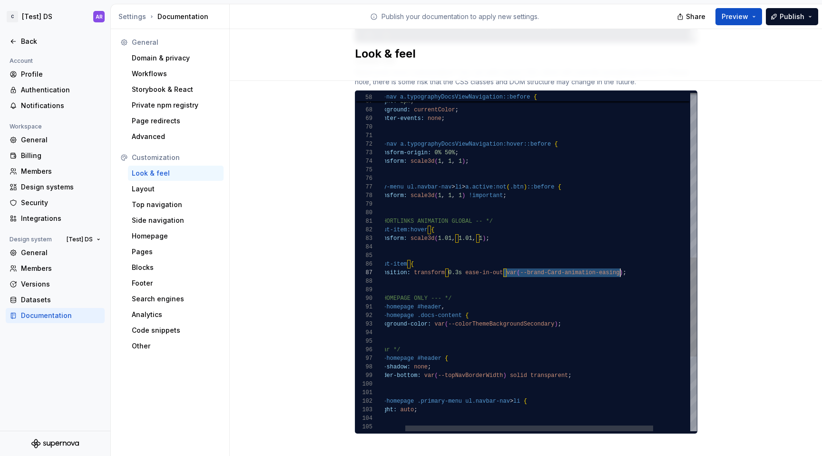
scroll to position [51, 144]
click at [500, 241] on div "width: 100% ; height: 2px ; background: currentColor ; pointer-events: none ; }…" at bounding box center [551, 108] width 384 height 1153
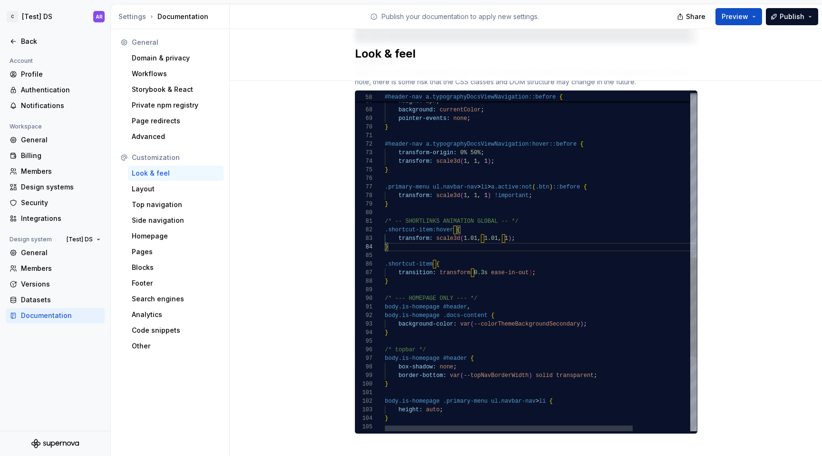
click at [414, 219] on div "width: 100% ; height: 2px ; background: currentColor ; pointer-events: none ; }…" at bounding box center [577, 108] width 384 height 1153
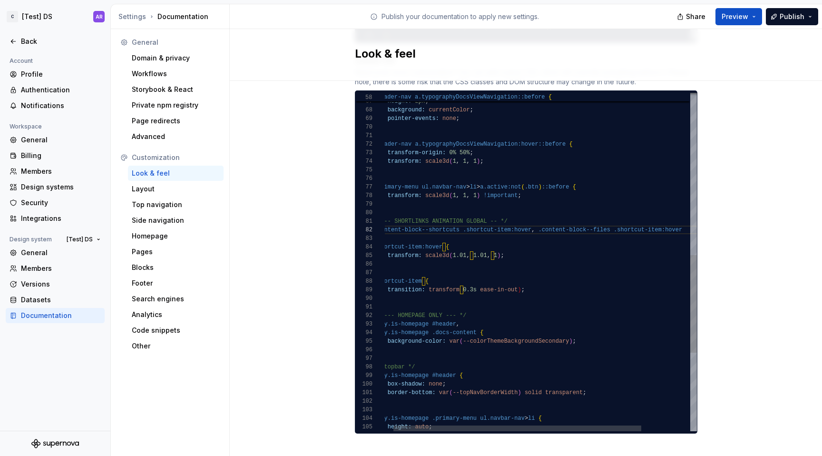
scroll to position [9, 0]
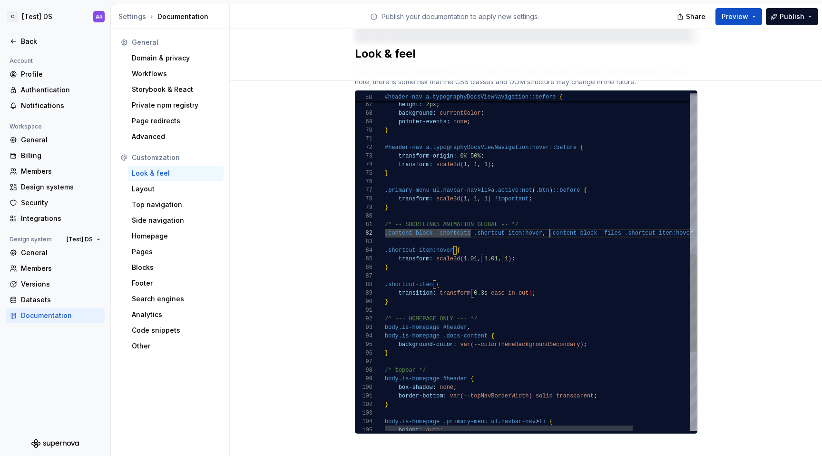
click at [547, 226] on div "width: 100% ; height: 2px ; background: currentColor ; pointer-events: none ; }…" at bounding box center [577, 120] width 384 height 1170
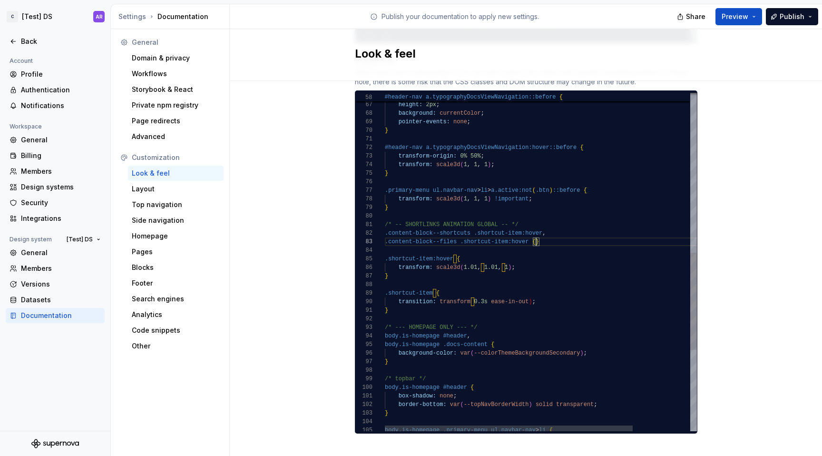
scroll to position [26, 14]
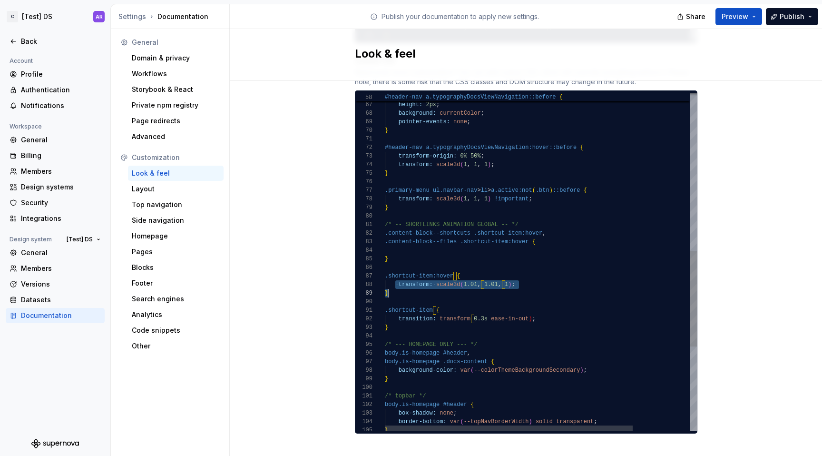
drag, startPoint x: 393, startPoint y: 275, endPoint x: 552, endPoint y: 282, distance: 159.5
click at [552, 282] on div "width: 100% ; height: 2px ; background: currentColor ; pointer-events: none ; }…" at bounding box center [577, 133] width 384 height 1196
click at [531, 278] on div "width: 100% ; height: 2px ; background: currentColor ; pointer-events: none ; }…" at bounding box center [577, 133] width 384 height 1196
click at [393, 274] on div "width: 100% ; height: 2px ; background: currentColor ; pointer-events: none ; }…" at bounding box center [577, 133] width 384 height 1196
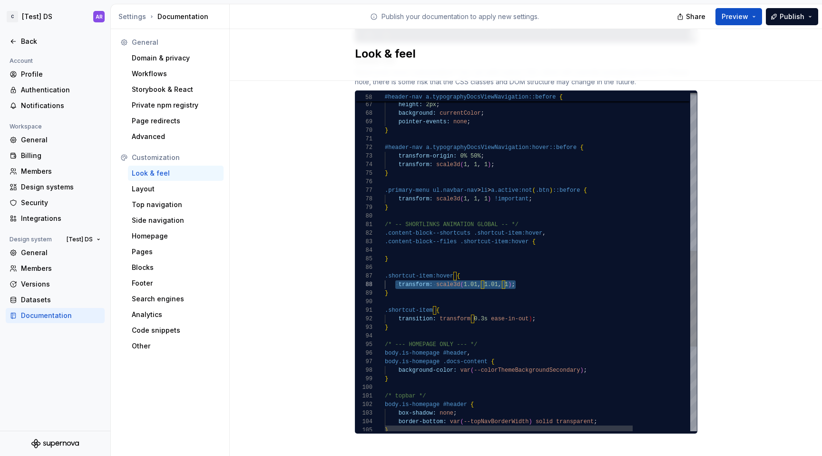
click at [394, 276] on div "width: 100% ; height: 2px ; background: currentColor ; pointer-events: none ; }…" at bounding box center [577, 133] width 384 height 1196
click at [411, 240] on div "width: 100% ; height: 2px ; background: currentColor ; pointer-events: none ; }…" at bounding box center [577, 133] width 384 height 1196
drag, startPoint x: 393, startPoint y: 286, endPoint x: 377, endPoint y: 262, distance: 29.3
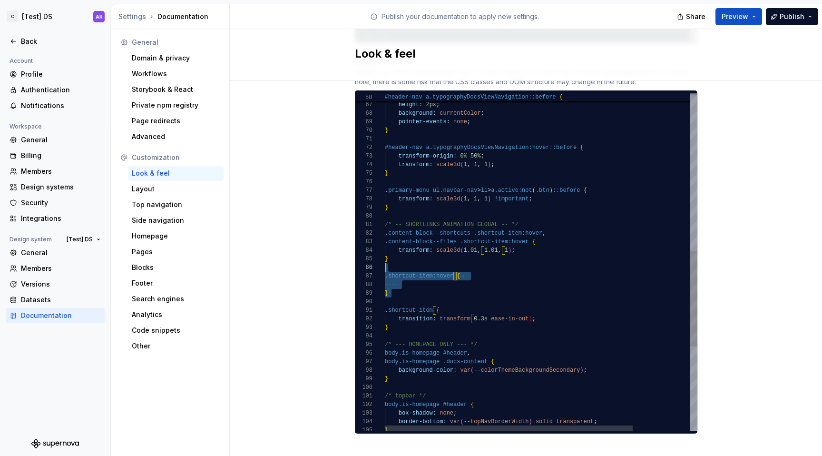
click at [385, 262] on div "width: 100% ; height: 2px ; background: currentColor ; pointer-events: none ; }…" at bounding box center [577, 133] width 384 height 1196
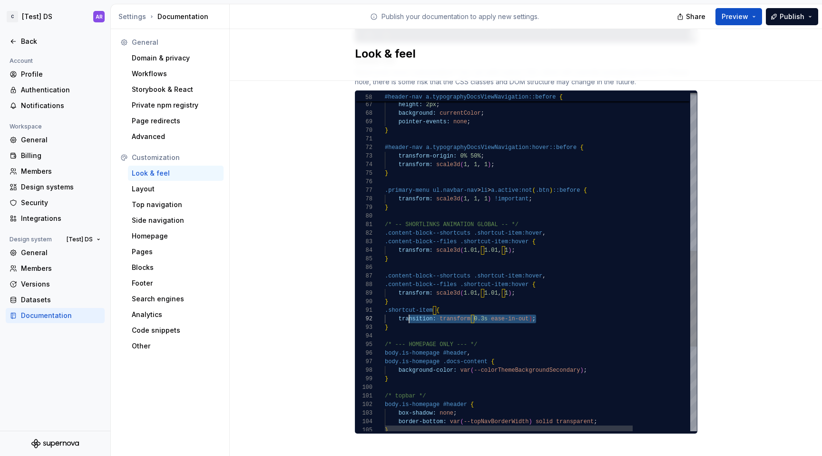
scroll to position [9, 14]
drag, startPoint x: 542, startPoint y: 309, endPoint x: 394, endPoint y: 307, distance: 147.5
click at [394, 307] on div "width: 100% ; height: 2px ; background: currentColor ; pointer-events: none ; }…" at bounding box center [577, 133] width 384 height 1196
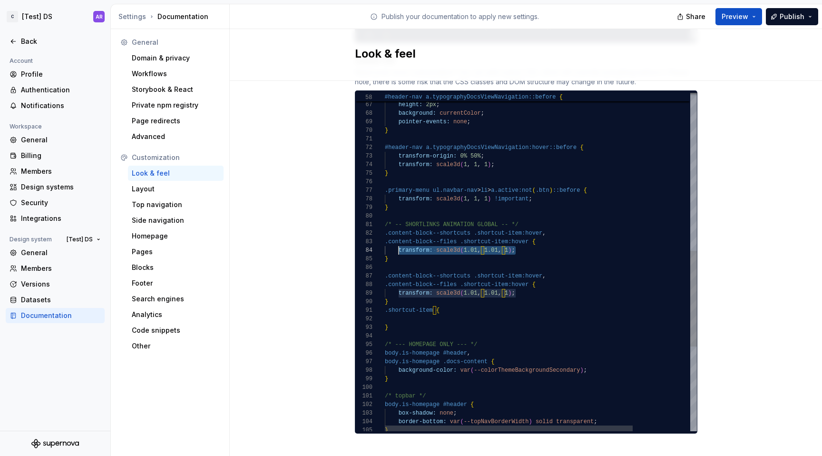
drag, startPoint x: 512, startPoint y: 240, endPoint x: 396, endPoint y: 241, distance: 116.6
click at [396, 241] on div "width: 100% ; height: 2px ; background: currentColor ; pointer-events: none ; }…" at bounding box center [577, 133] width 384 height 1196
drag, startPoint x: 394, startPoint y: 323, endPoint x: 382, endPoint y: 300, distance: 25.6
click at [385, 300] on div "width: 100% ; height: 2px ; background: currentColor ; pointer-events: none ; }…" at bounding box center [577, 133] width 384 height 1196
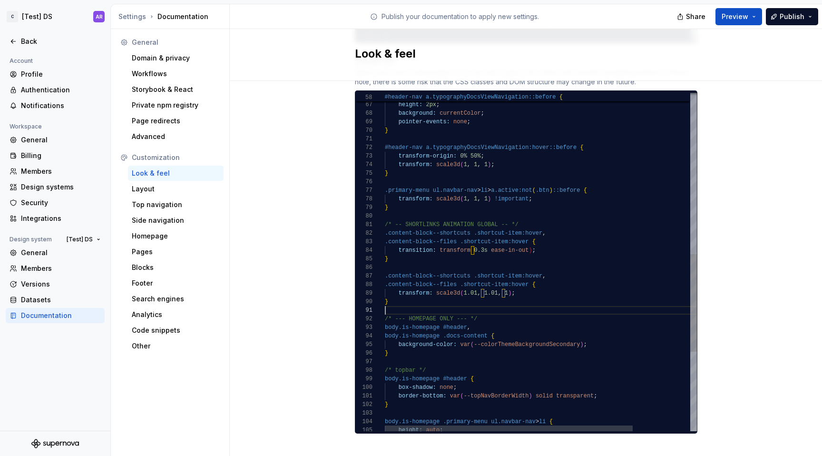
scroll to position [0, 0]
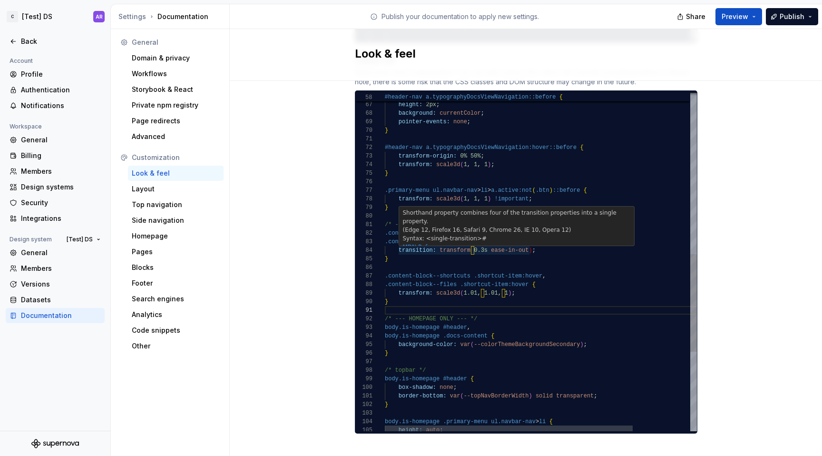
click at [528, 240] on div "width: 100% ; height: 2px ; background: currentColor ; pointer-events: none ; }…" at bounding box center [577, 120] width 384 height 1170
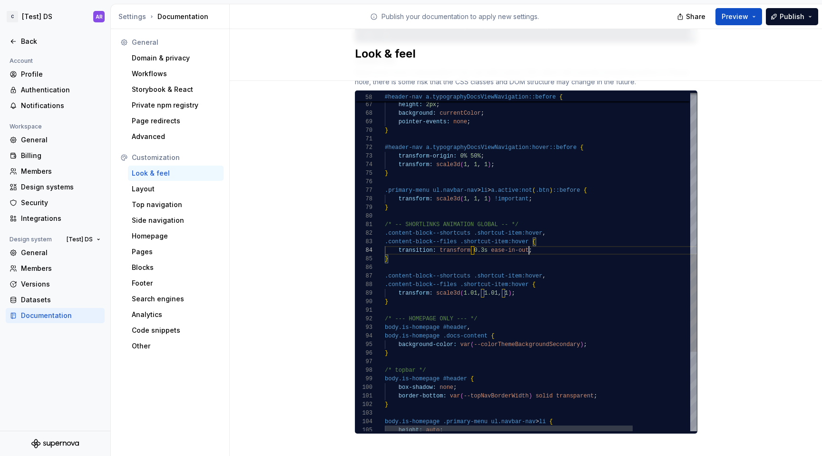
scroll to position [26, 144]
click at [525, 231] on div "width: 100% ; height: 2px ; background: currentColor ; pointer-events: none ; }…" at bounding box center [577, 120] width 384 height 1170
click at [809, 18] on button "Publish" at bounding box center [792, 16] width 52 height 17
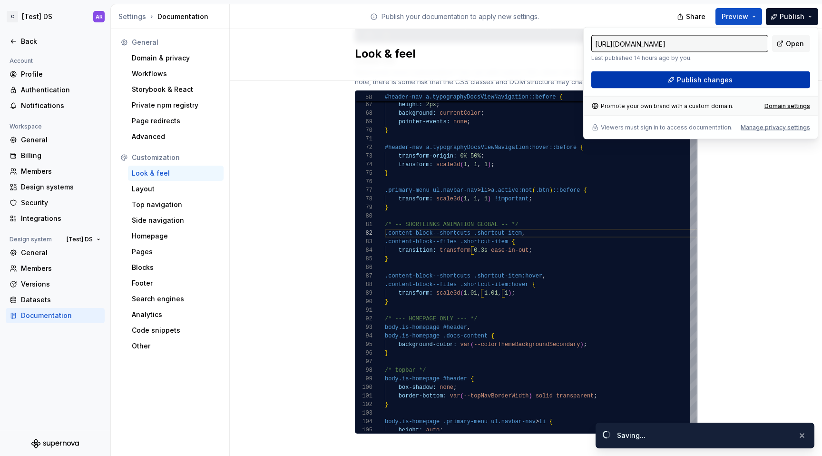
click at [738, 83] on button "Publish changes" at bounding box center [700, 79] width 219 height 17
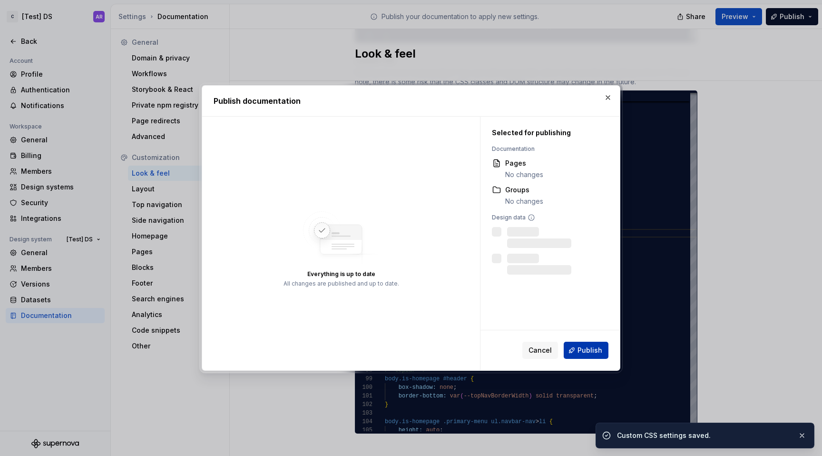
click at [590, 355] on button "Publish" at bounding box center [586, 350] width 45 height 17
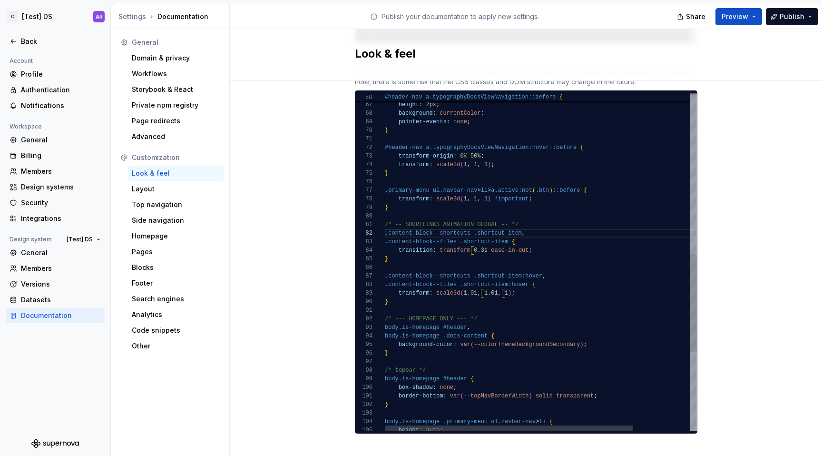
click at [458, 282] on div "width: 100% ; height: 2px ; background: currentColor ; pointer-events: none ; }…" at bounding box center [577, 120] width 384 height 1170
drag, startPoint x: 466, startPoint y: 284, endPoint x: 499, endPoint y: 284, distance: 32.8
click at [499, 284] on div "width: 100% ; height: 2px ; background: currentColor ; pointer-events: none ; }…" at bounding box center [577, 120] width 384 height 1170
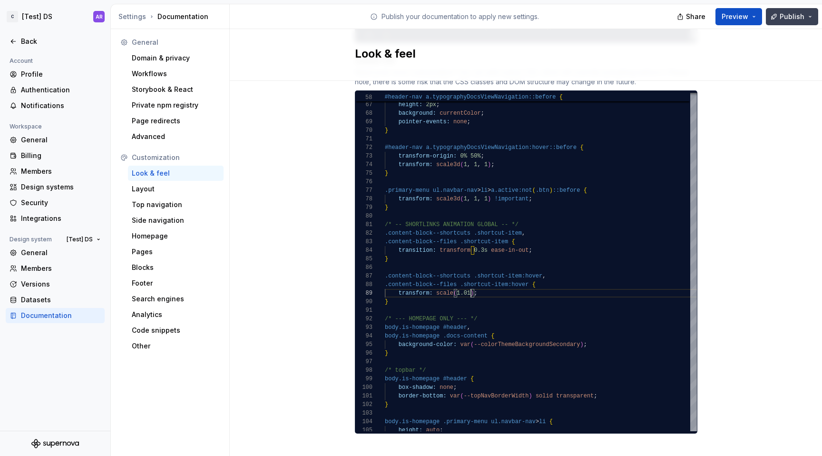
click at [793, 18] on span "Publish" at bounding box center [792, 17] width 25 height 10
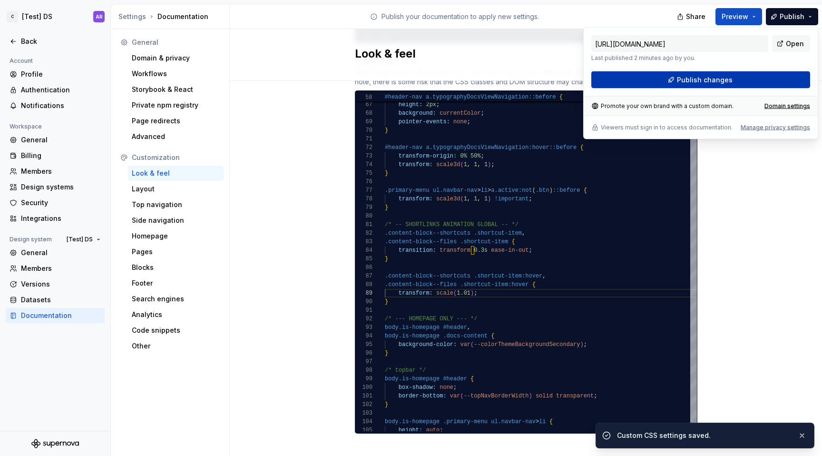
click at [752, 78] on button "Publish changes" at bounding box center [700, 79] width 219 height 17
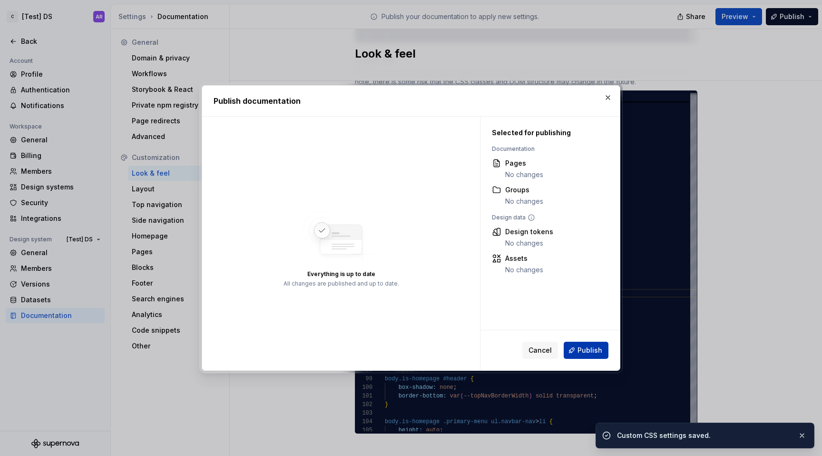
click at [596, 352] on span "Publish" at bounding box center [590, 350] width 25 height 10
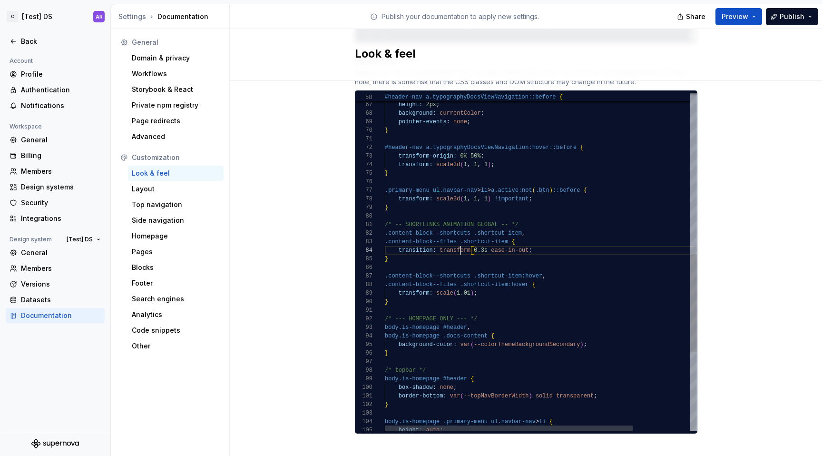
click at [458, 241] on div "width: 100% ; height: 2px ; background: currentColor ; pointer-events: none ; }…" at bounding box center [577, 120] width 384 height 1170
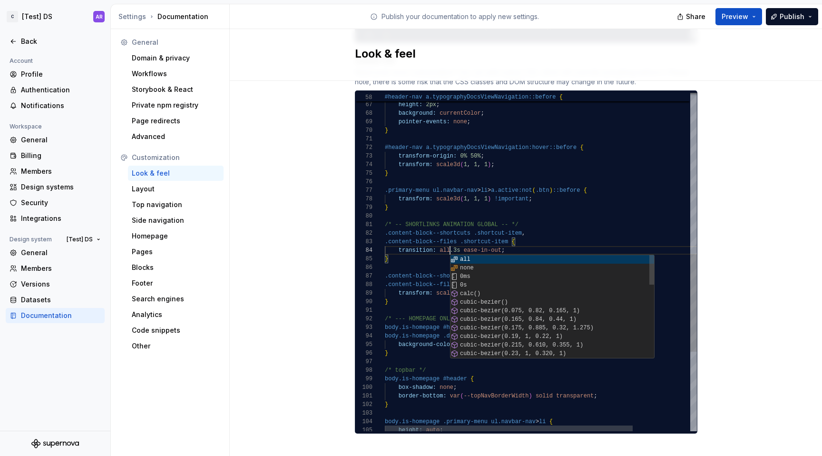
scroll to position [26, 65]
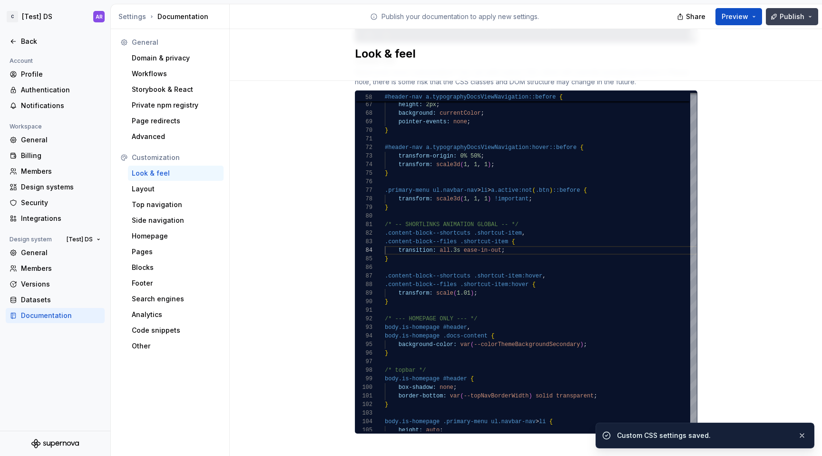
click at [787, 20] on span "Publish" at bounding box center [792, 17] width 25 height 10
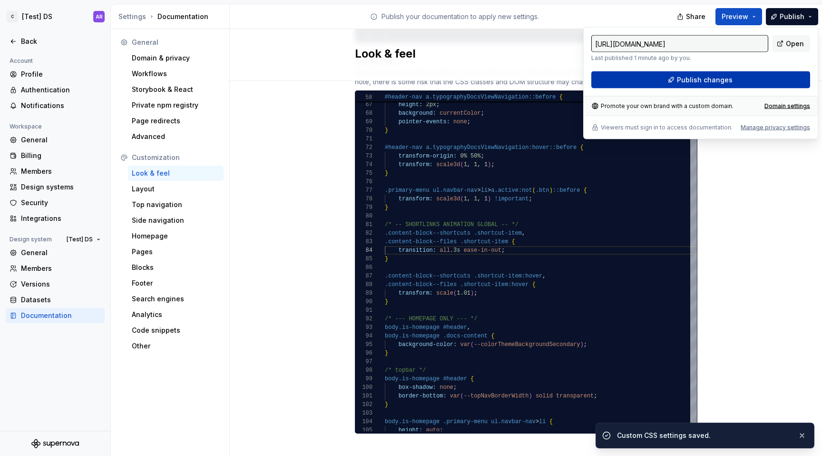
click at [747, 85] on button "Publish changes" at bounding box center [700, 79] width 219 height 17
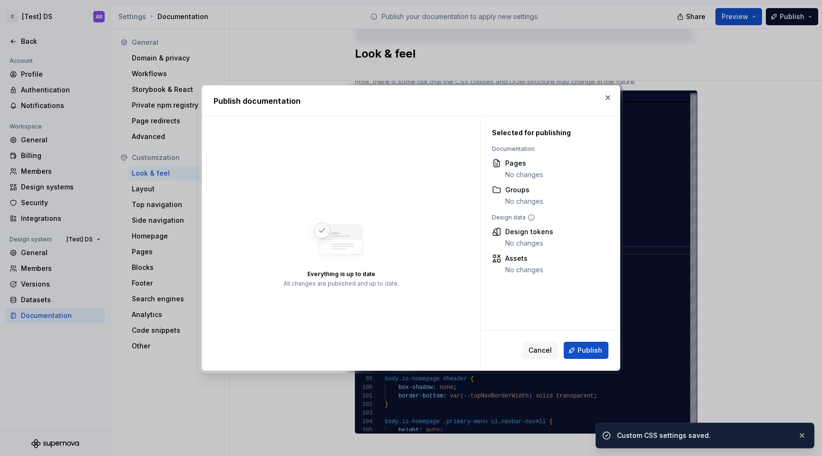
click at [592, 360] on div "Cancel Publish" at bounding box center [550, 350] width 139 height 40
click at [595, 353] on span "Publish" at bounding box center [590, 350] width 25 height 10
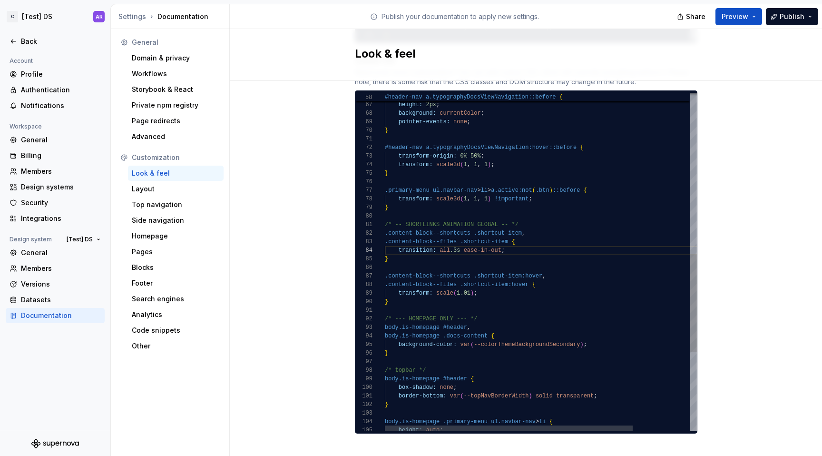
click at [480, 246] on div "width: 100% ; height: 2px ; background: currentColor ; pointer-events: none ; }…" at bounding box center [577, 120] width 384 height 1170
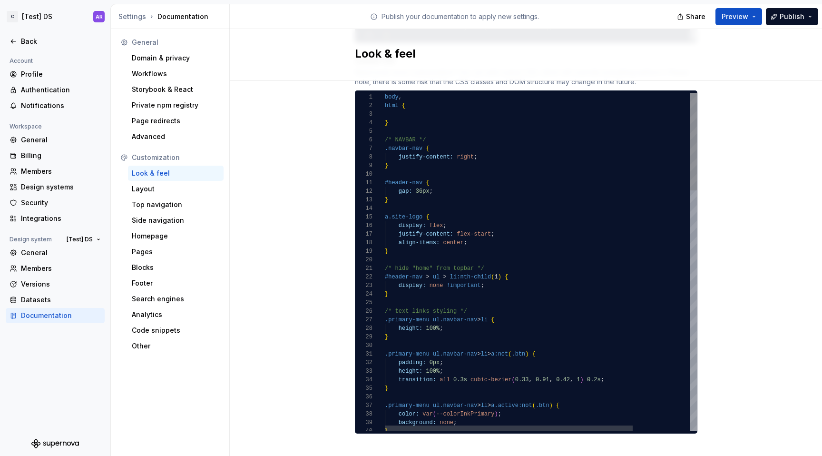
type textarea "**********"
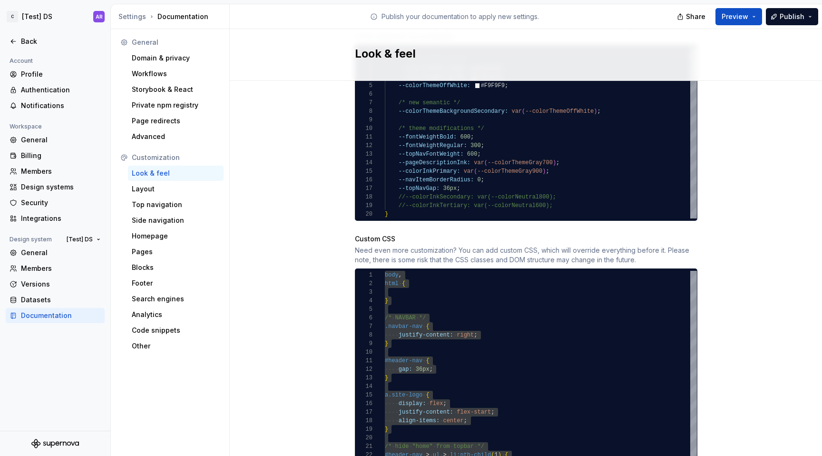
scroll to position [519, 0]
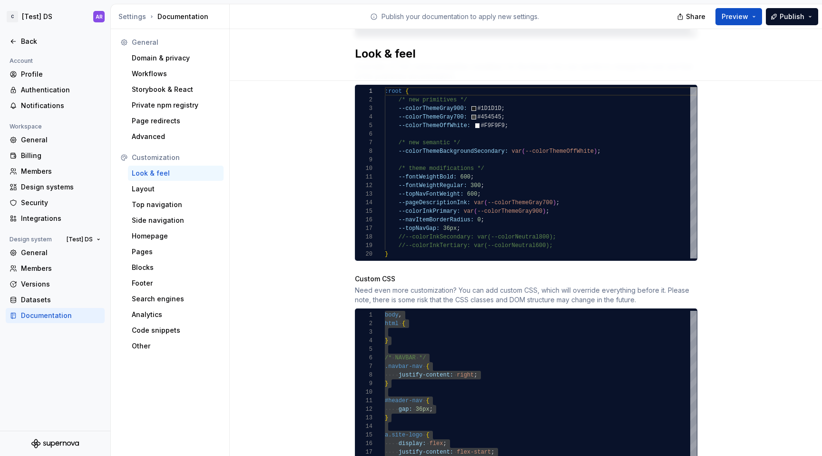
click at [435, 124] on div ":root { /* new primitives */ --colorThemeGray900: #1D1D1D ; --colorThemeGray700…" at bounding box center [541, 172] width 312 height 171
type textarea "**********"
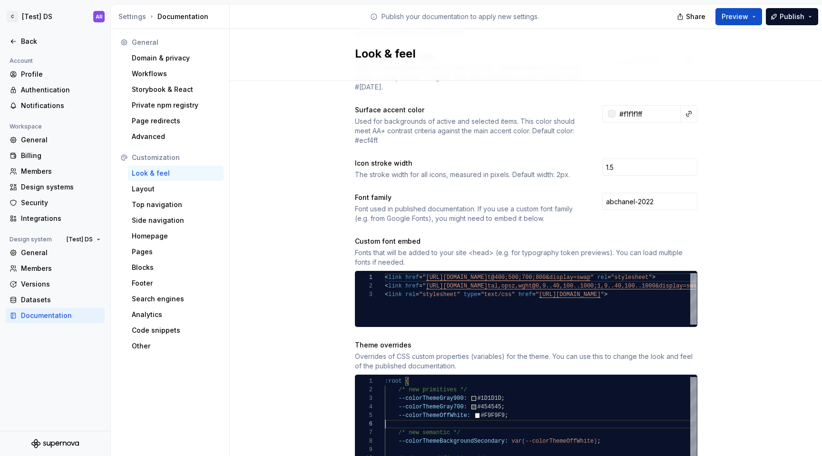
scroll to position [253, 0]
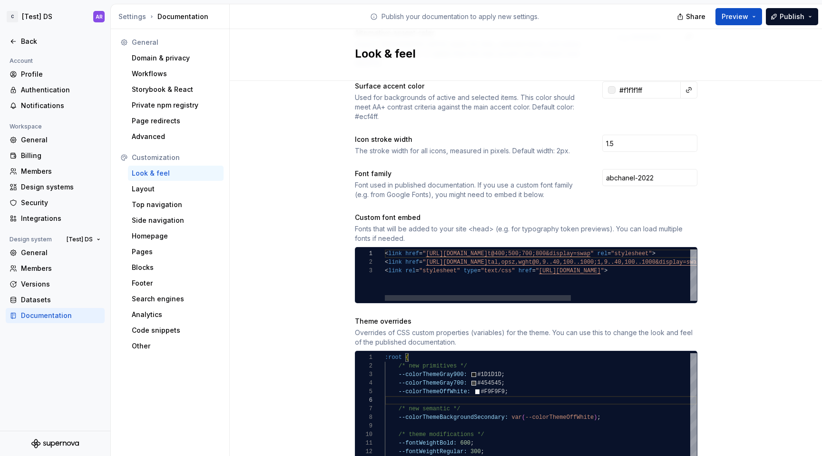
type textarea "**********"
click at [679, 260] on div "< link href = " [URL][DOMAIN_NAME] t@400;500;700;800&display=swap " rel = "styl…" at bounding box center [640, 274] width 511 height 51
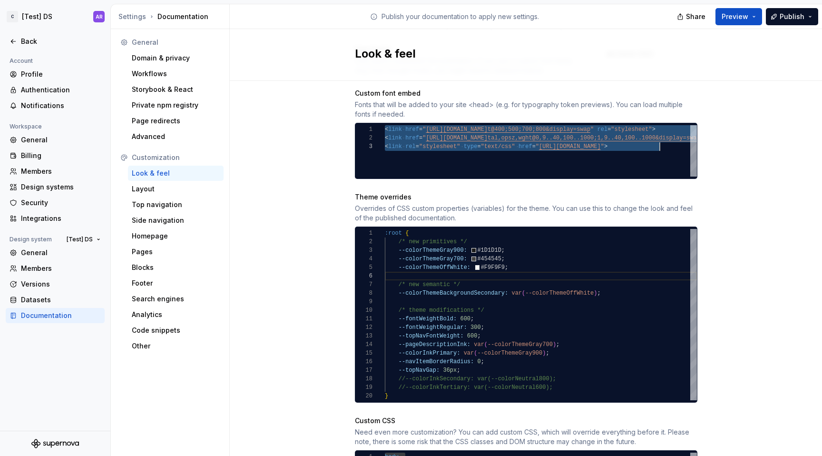
scroll to position [380, 0]
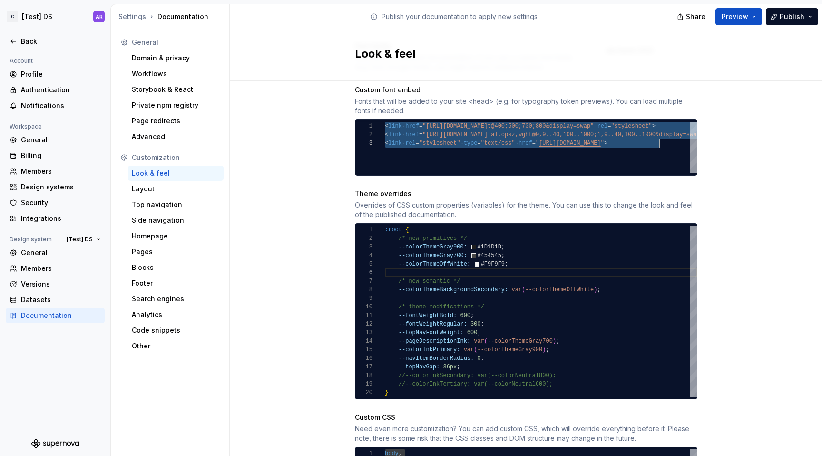
click at [417, 324] on div ":root { /* new primitives */ --colorThemeGray900: #1D1D1D ; --colorThemeGray700…" at bounding box center [541, 311] width 312 height 171
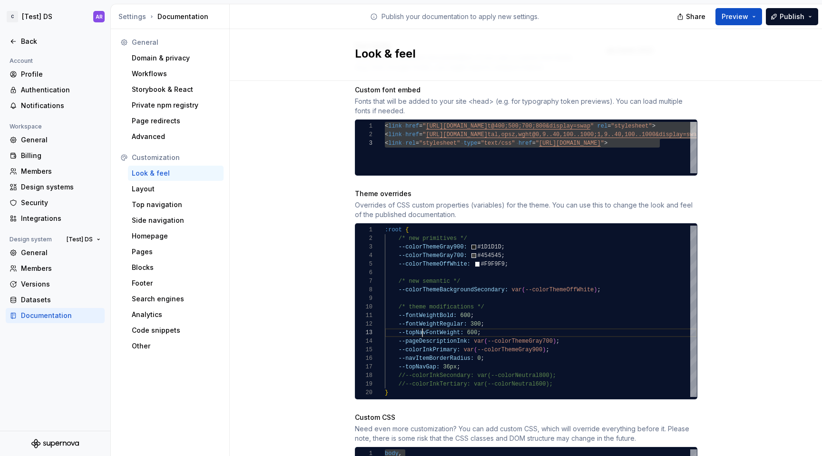
scroll to position [17, 38]
type textarea "**********"
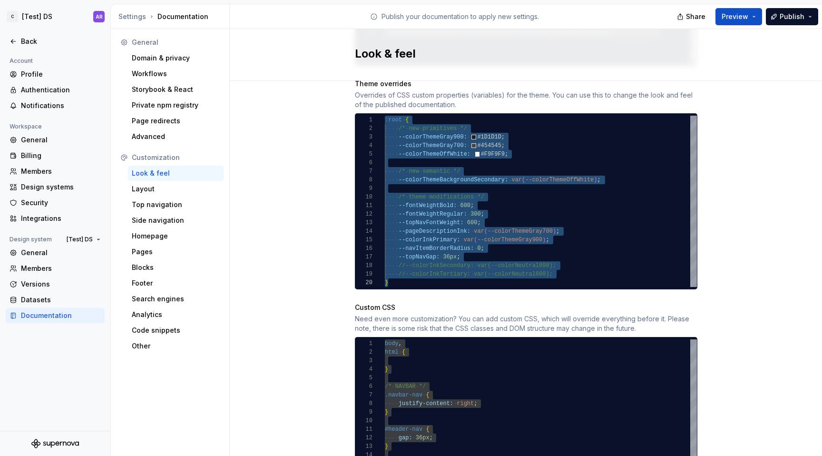
scroll to position [601, 0]
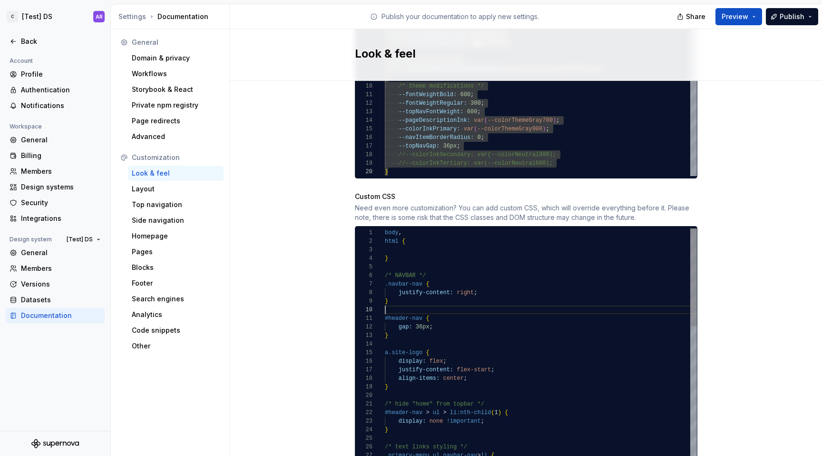
type textarea "**********"
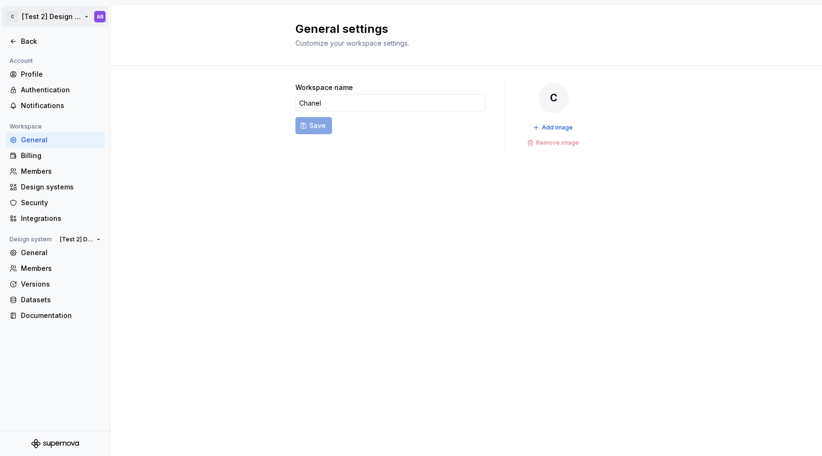
click at [86, 16] on html "C [Test 2] Design System AR Back Account Profile Authentication Notifications W…" at bounding box center [411, 228] width 822 height 456
click at [87, 17] on html "C [Test 2] Design System AR Back Account Profile Authentication Notifications W…" at bounding box center [411, 228] width 822 height 456
click at [85, 17] on html "C [Test 2] Design System AR Back Account Profile Authentication Notifications W…" at bounding box center [411, 228] width 822 height 456
click at [120, 146] on html "C [Test 2] Design System AR Back Account Profile Authentication Notifications W…" at bounding box center [411, 228] width 822 height 456
click at [96, 244] on button "[Test 2] Design System" at bounding box center [80, 239] width 49 height 13
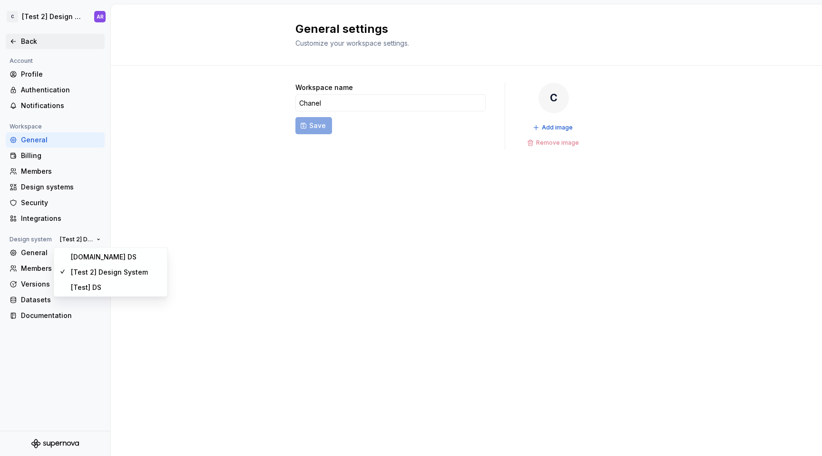
click at [21, 42] on div "Back" at bounding box center [61, 42] width 80 height 10
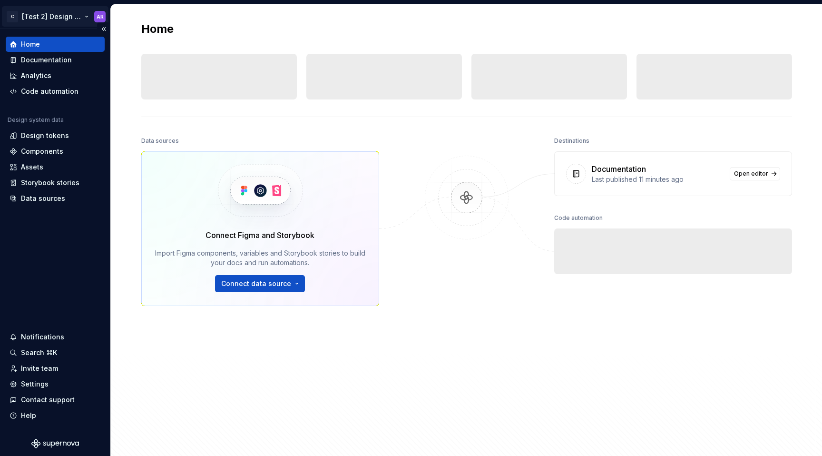
click at [83, 16] on html "C [Test 2] Design System AR Home Documentation Analytics Code automation Design…" at bounding box center [411, 228] width 822 height 456
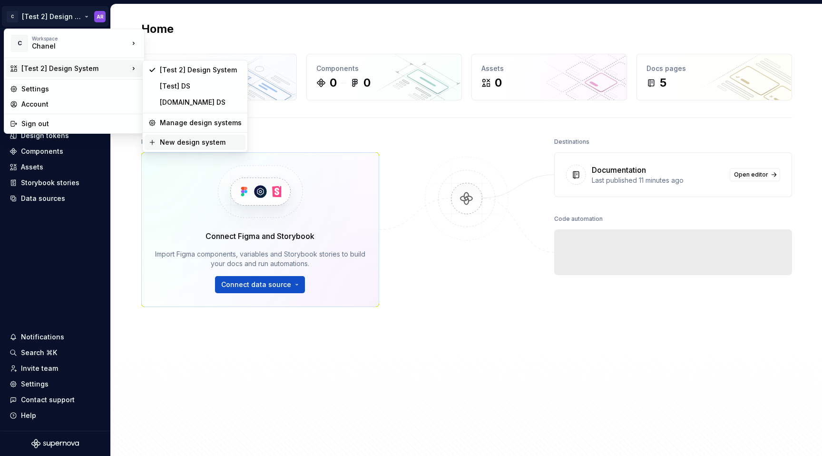
click at [201, 140] on div "New design system" at bounding box center [201, 142] width 82 height 10
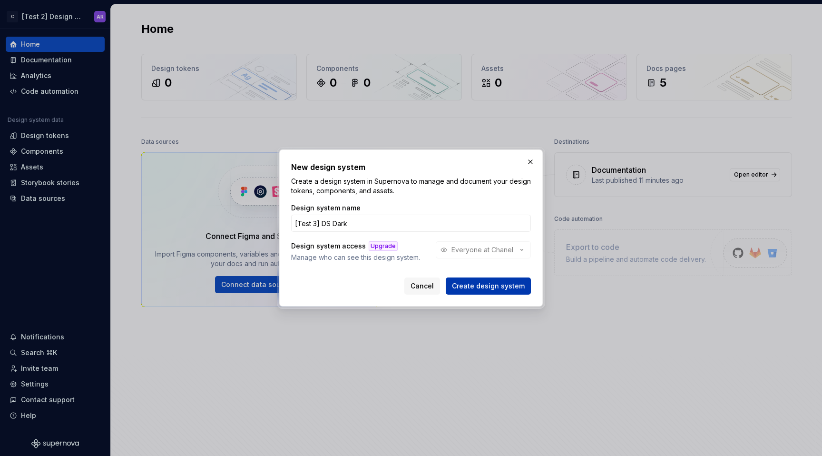
type input "[Test 3] DS Dark"
click at [503, 290] on span "Create design system" at bounding box center [488, 286] width 73 height 10
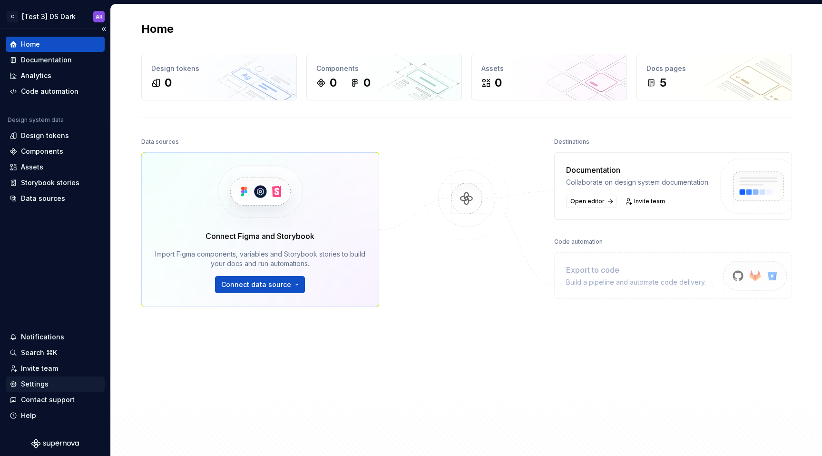
click at [49, 381] on div "Settings" at bounding box center [55, 384] width 91 height 10
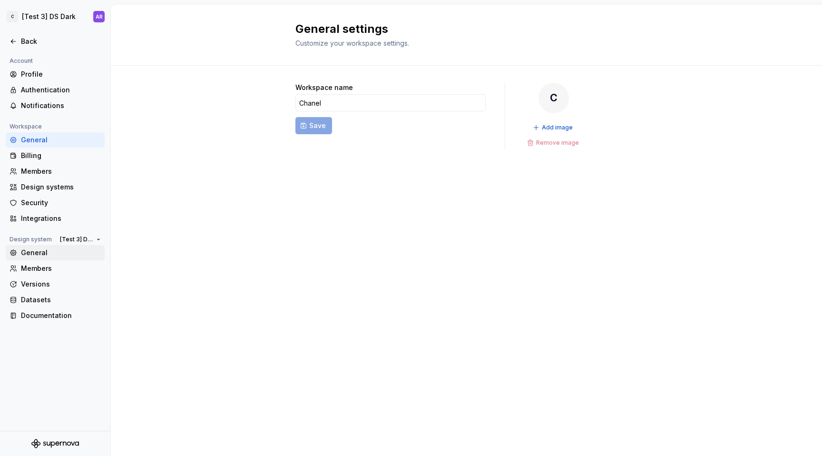
click at [52, 251] on div "General" at bounding box center [61, 253] width 80 height 10
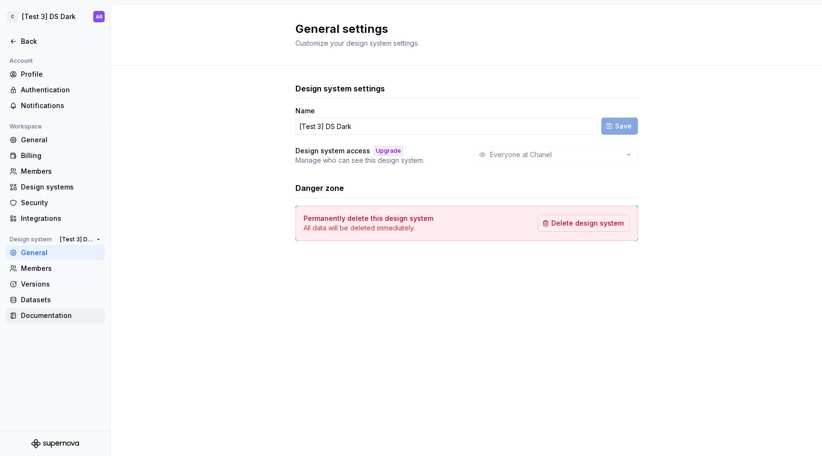
click at [51, 309] on div "Documentation" at bounding box center [55, 315] width 99 height 15
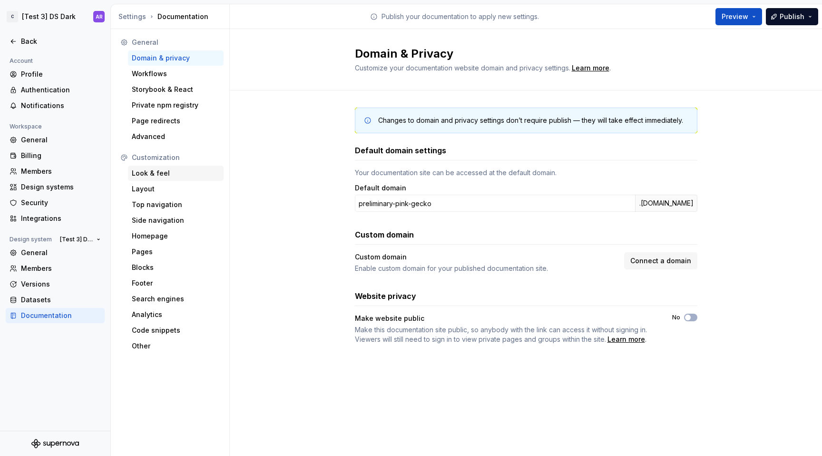
click at [160, 175] on div "Look & feel" at bounding box center [176, 173] width 88 height 10
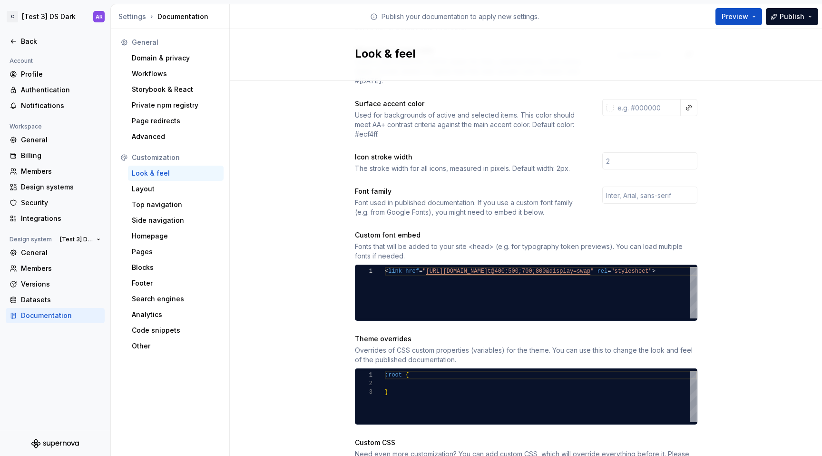
scroll to position [313, 0]
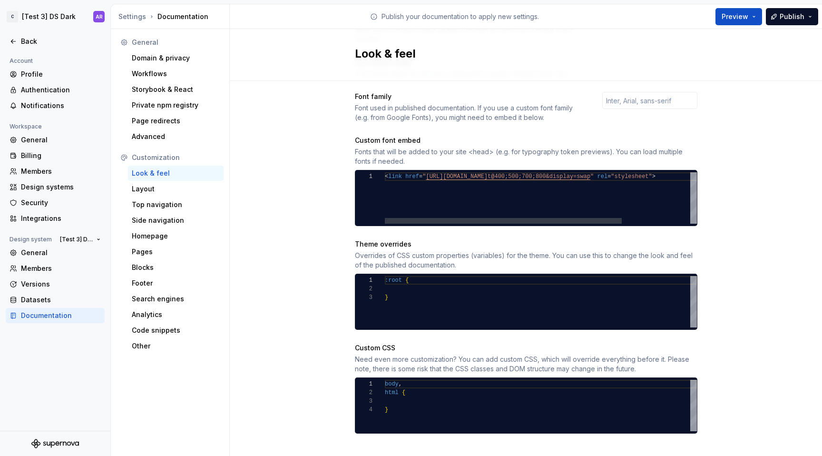
click at [493, 180] on div "< link href = " https://fonts.googleapis.com/css2?family=Inter:wgh t@400;500;70…" at bounding box center [586, 197] width 402 height 51
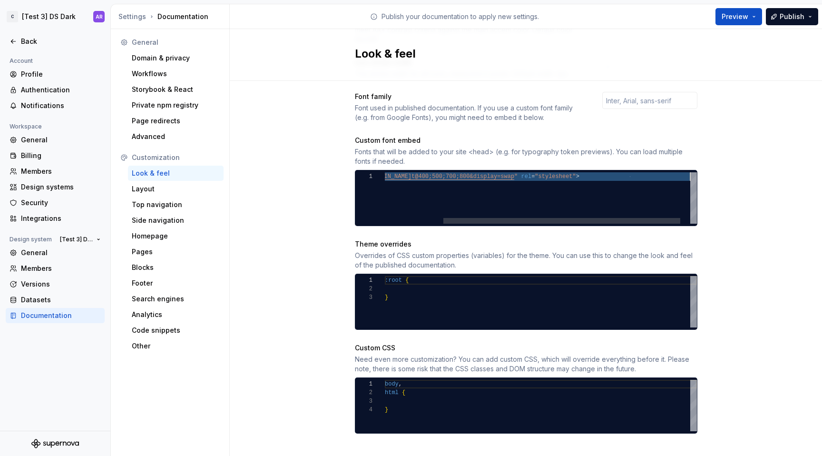
type textarea "**********"
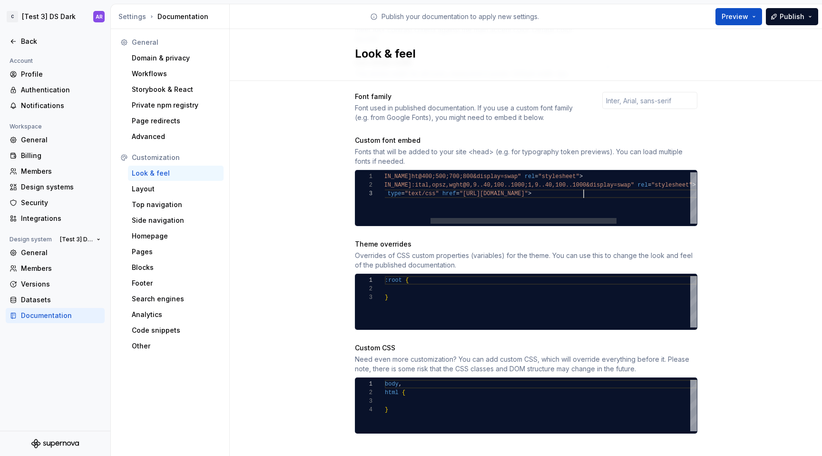
scroll to position [17, 275]
click at [419, 278] on div ":root { }" at bounding box center [541, 301] width 312 height 51
type textarea "**********"
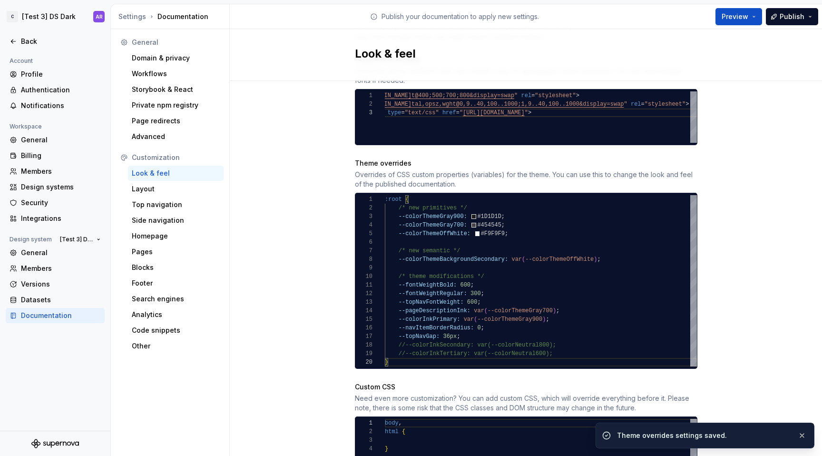
scroll to position [432, 0]
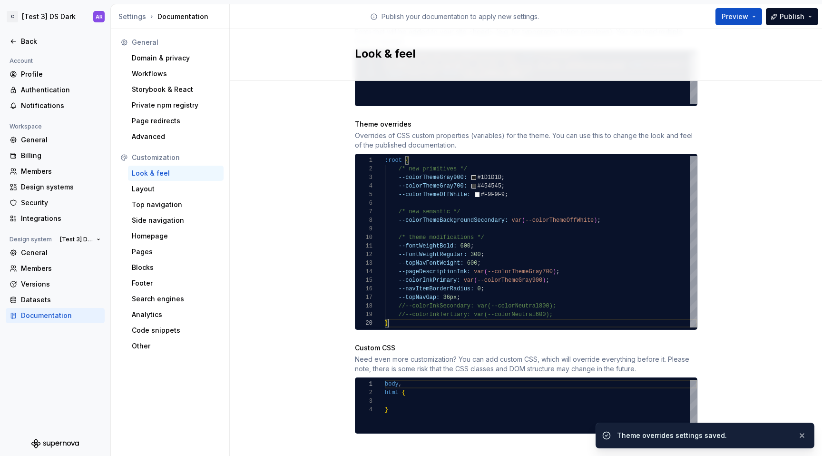
click at [451, 389] on div "body , html { }" at bounding box center [541, 405] width 312 height 51
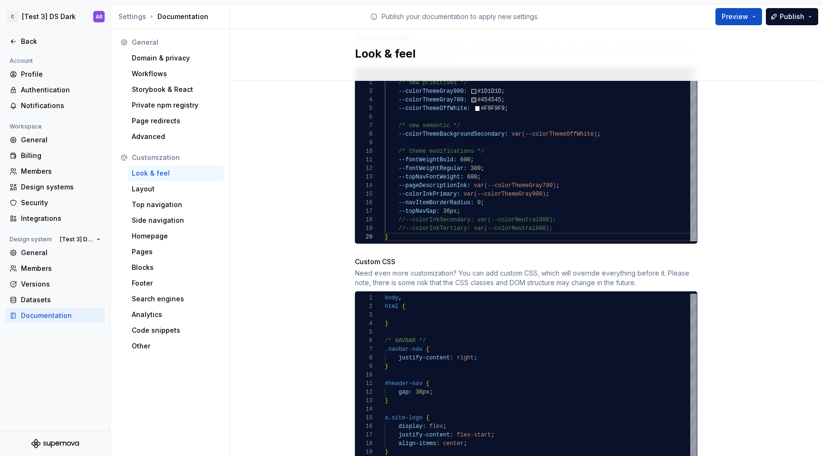
scroll to position [630, 0]
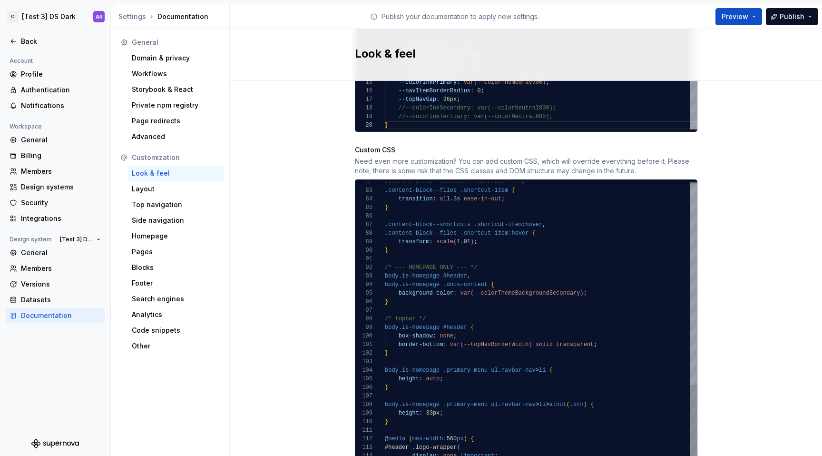
click at [468, 275] on div "/* topbar */ body.is-homepage #header { box-shadow: none ; border-bottom: var (…" at bounding box center [541, 66] width 312 height 1165
click at [468, 299] on div "/* topbar */ body.is-homepage #header { box-shadow: none ; border-bottom: var (…" at bounding box center [541, 66] width 312 height 1165
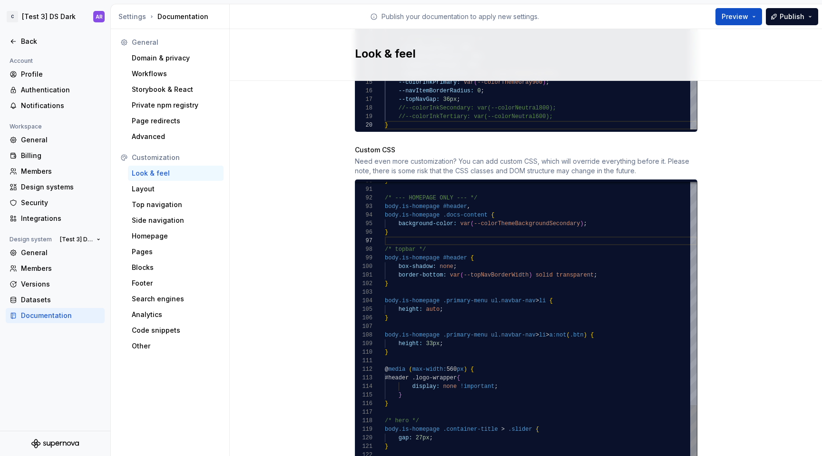
type textarea "**********"
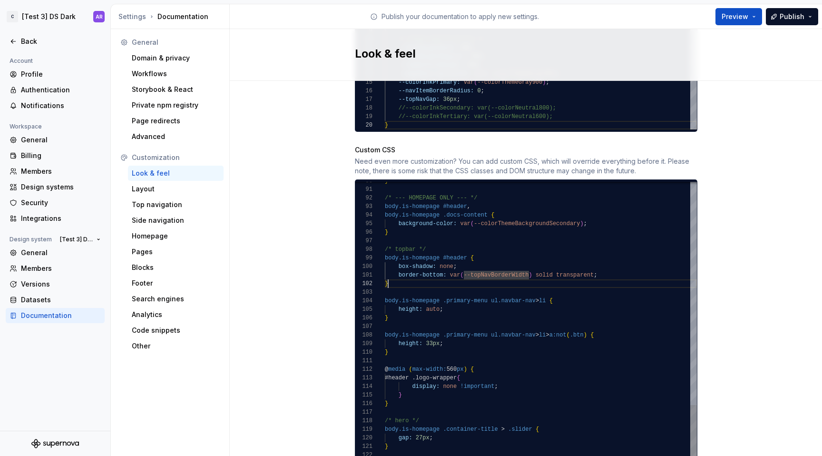
scroll to position [9, 3]
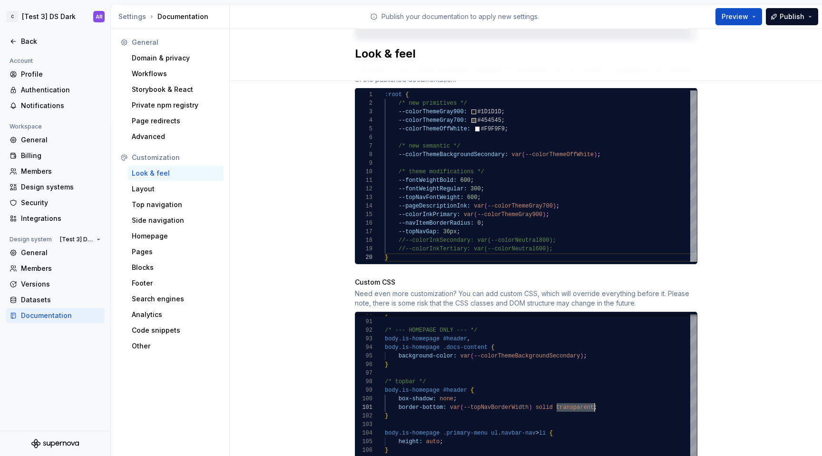
scroll to position [486, 0]
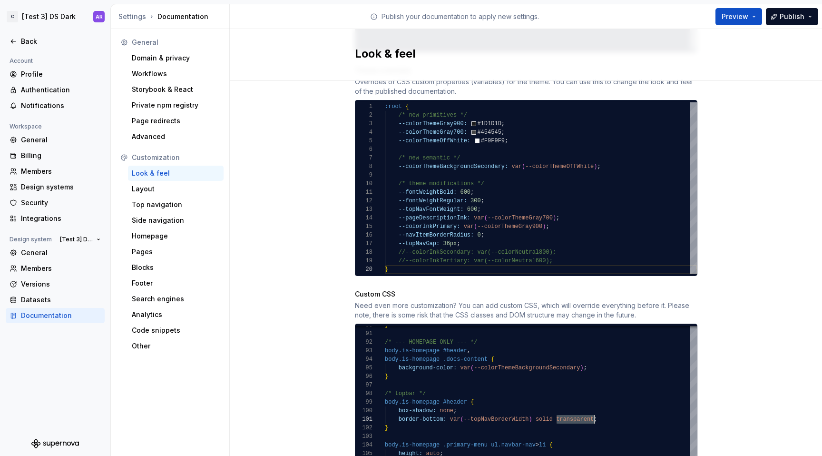
click at [516, 131] on div "--colorInkPrimary: var ( --colorThemeGray900 ) ; --navItemBorderRadius: 0 ; --t…" at bounding box center [541, 187] width 312 height 171
click at [395, 130] on div "--colorInkPrimary: var ( --colorThemeGray900 ) ; --navItemBorderRadius: 0 ; --t…" at bounding box center [541, 187] width 312 height 171
click at [514, 134] on div "--colorInkPrimary: var ( --colorThemeGray900 ) ; --navItemBorderRadius: 0 ; --t…" at bounding box center [541, 187] width 312 height 171
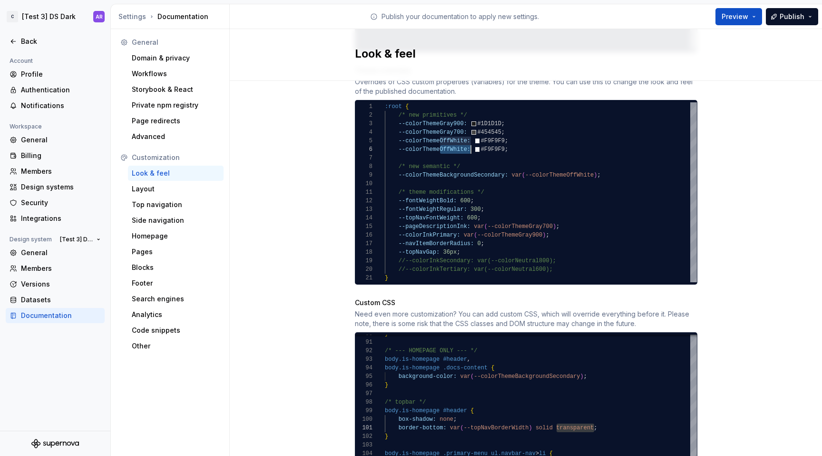
scroll to position [43, 82]
drag, startPoint x: 435, startPoint y: 139, endPoint x: 463, endPoint y: 139, distance: 27.6
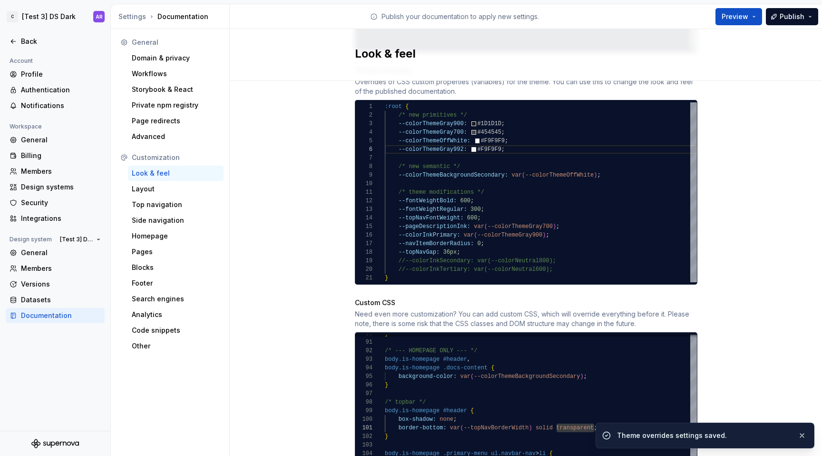
click at [490, 139] on div "--colorInkPrimary: var ( --colorThemeGray900 ) ; --navItemBorderRadius: 0 ; --t…" at bounding box center [541, 192] width 312 height 180
click at [519, 139] on div "--colorInkPrimary: var ( --colorThemeGray900 ) ; --navItemBorderRadius: 0 ; --t…" at bounding box center [541, 192] width 312 height 180
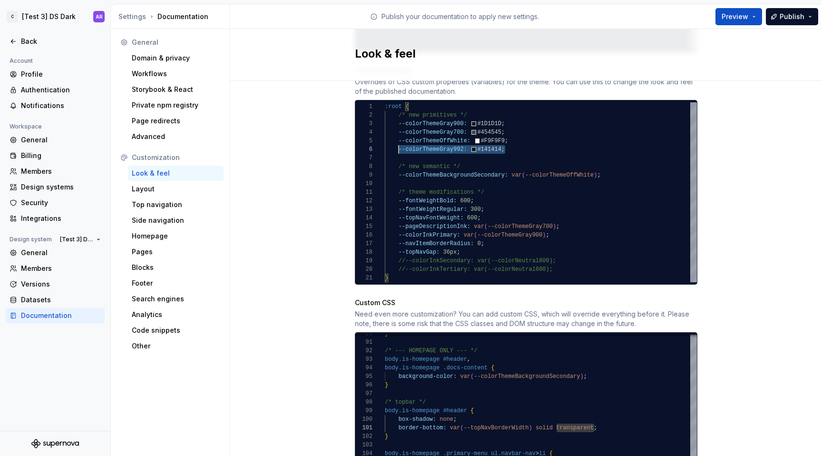
click at [394, 141] on div "--colorInkPrimary: var ( --colorThemeGray900 ) ; --navItemBorderRadius: 0 ; --t…" at bounding box center [541, 192] width 312 height 180
click at [516, 140] on div "--colorInkPrimary: var ( --colorThemeGray900 ) ; --navItemBorderRadius: 0 ; --t…" at bounding box center [541, 192] width 312 height 180
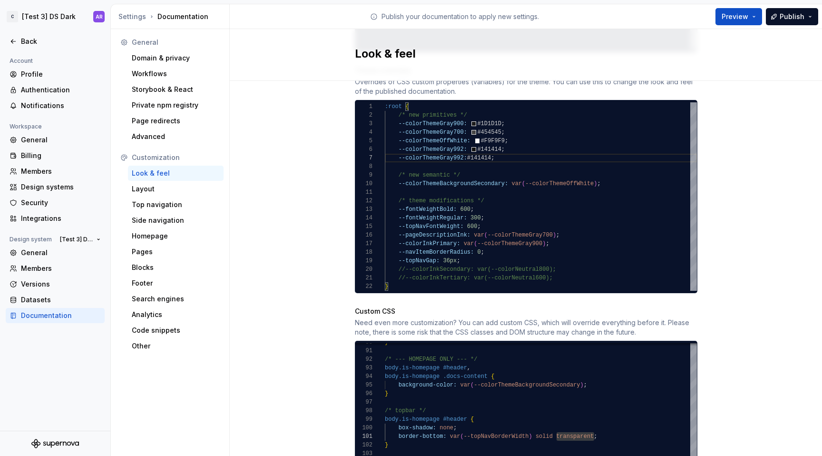
click at [457, 148] on div "--colorInkPrimary: var ( --colorThemeGray900 ) ; --navItemBorderRadius: 0 ; --t…" at bounding box center [541, 196] width 312 height 188
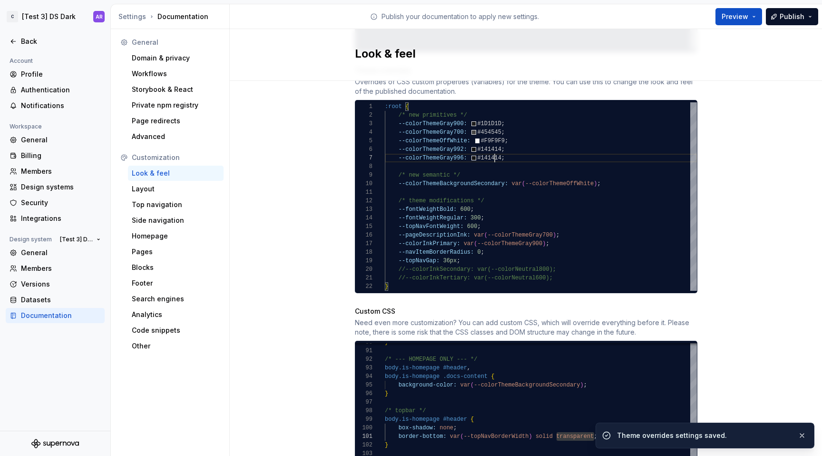
click at [490, 148] on div "--colorInkPrimary: var ( --colorThemeGray900 ) ; --navItemBorderRadius: 0 ; --t…" at bounding box center [541, 196] width 312 height 188
type textarea "**********"
click at [552, 150] on div "--colorInkPrimary: var ( --colorThemeGray900 ) ; --navItemBorderRadius: 0 ; --t…" at bounding box center [541, 196] width 312 height 188
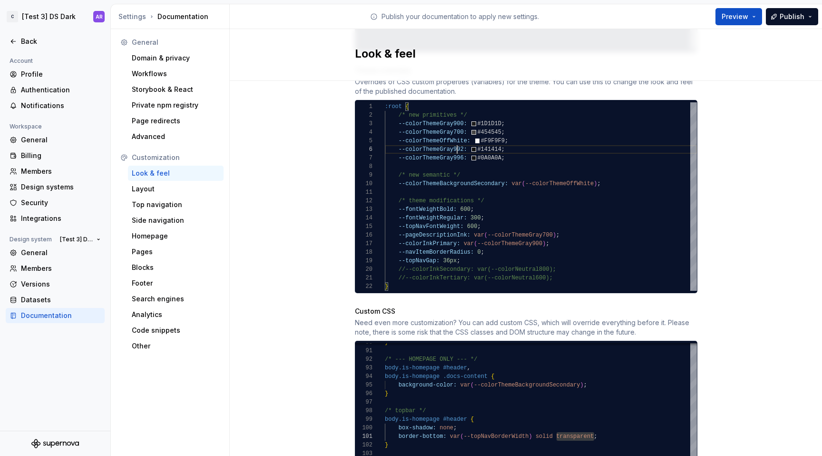
click at [454, 140] on div "--colorInkPrimary: var ( --colorThemeGray900 ) ; --navItemBorderRadius: 0 ; --t…" at bounding box center [541, 196] width 312 height 188
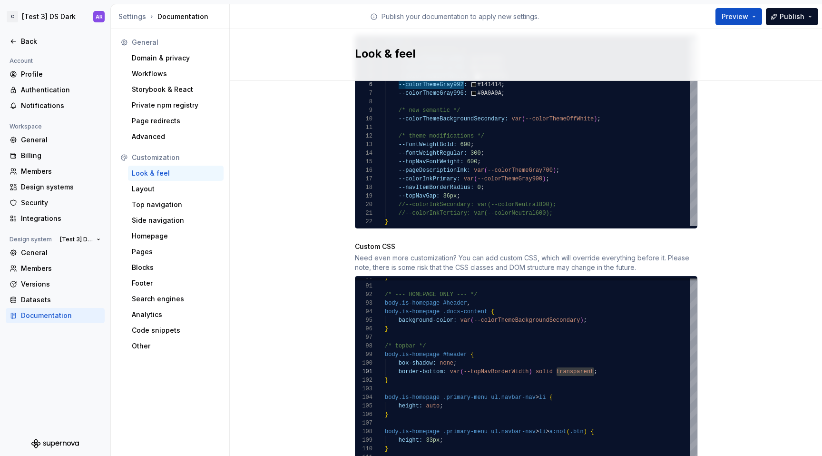
scroll to position [572, 0]
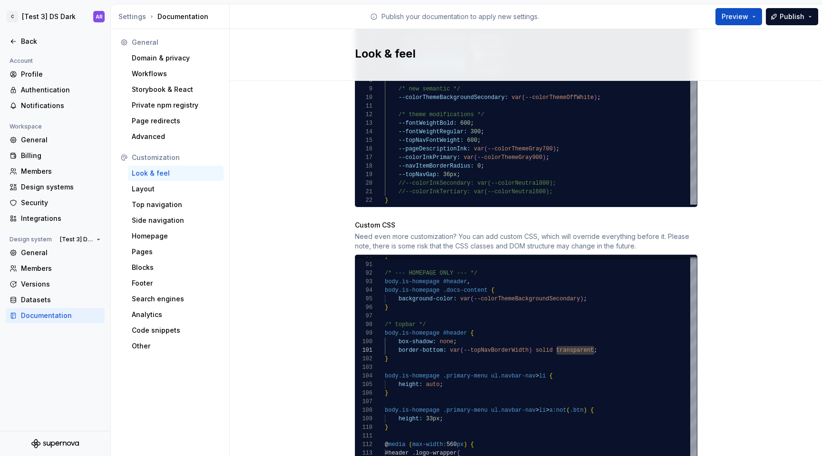
click at [567, 343] on div "/* topbar */ body.is-homepage #header { box-shadow: none ; border-bottom: var (…" at bounding box center [541, 72] width 312 height 1165
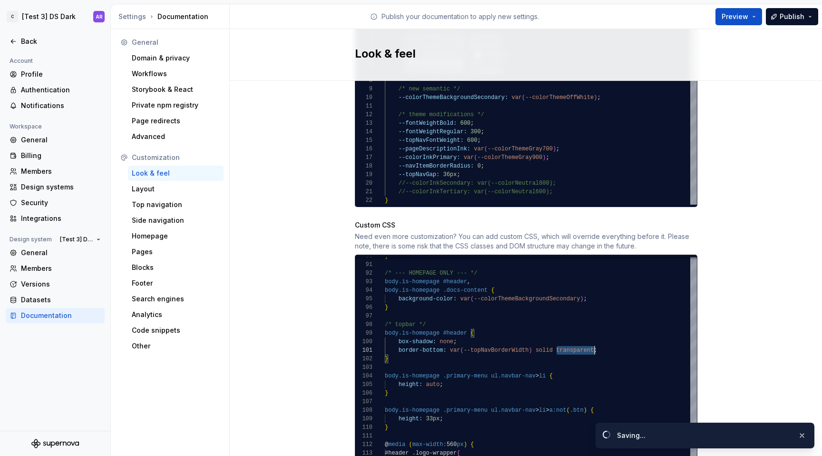
click at [567, 343] on div "/* topbar */ body.is-homepage #header { box-shadow: none ; border-bottom: var (…" at bounding box center [541, 72] width 312 height 1165
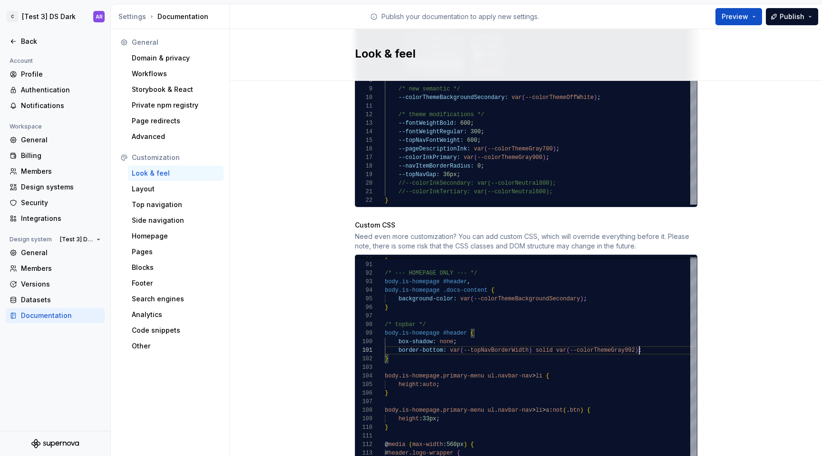
scroll to position [0, 255]
click at [547, 286] on div "/* topbar */ body.is-homepage #header { box-shadow: none ; border-bottom: var (…" at bounding box center [541, 72] width 312 height 1165
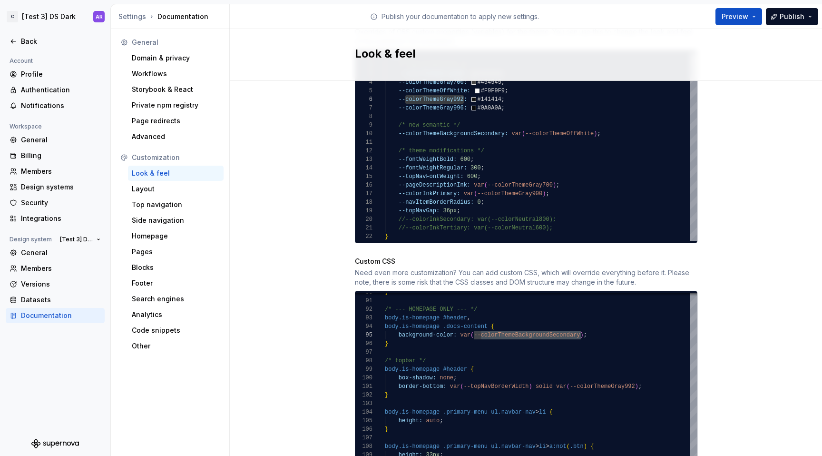
scroll to position [382, 0]
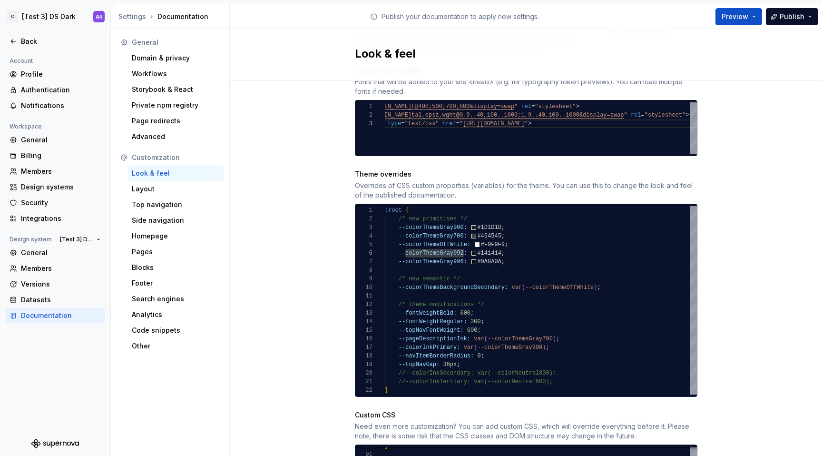
type textarea "**********"
click at [770, 291] on div "Site logo A company logo that will be displayed on all pages on your documentat…" at bounding box center [526, 260] width 592 height 1125
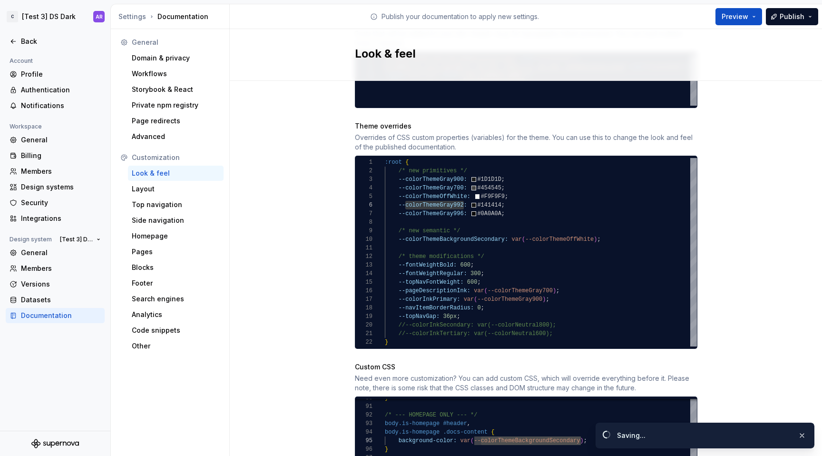
scroll to position [440, 0]
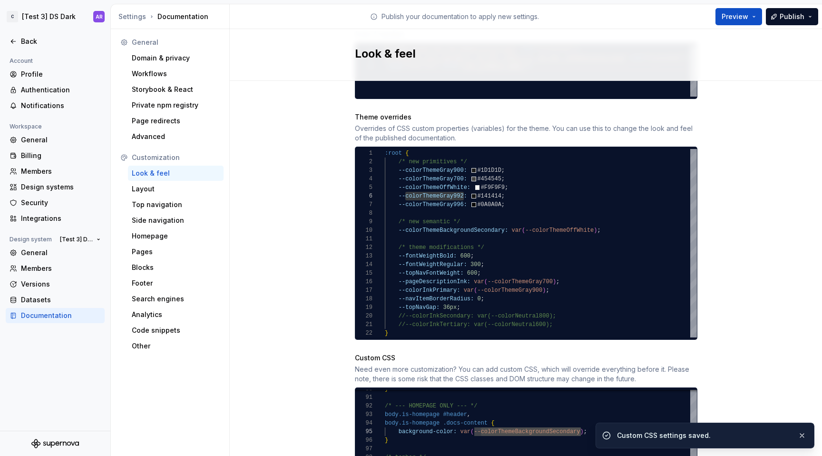
click at [478, 221] on div "--colorInkPrimary: var ( --colorThemeGray900 ) ; --navItemBorderRadius: 0 ; --t…" at bounding box center [541, 243] width 312 height 188
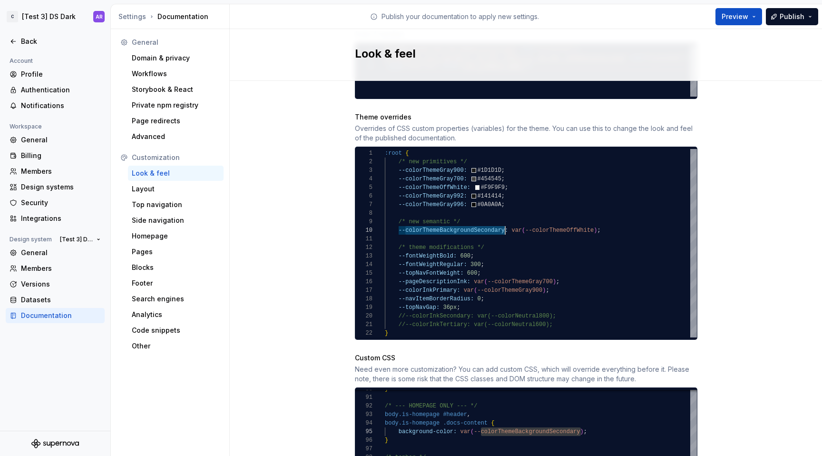
scroll to position [69, 76]
click at [615, 216] on div "--colorInkPrimary: var ( --colorThemeGray900 ) ; --navItemBorderRadius: 0 ; --t…" at bounding box center [541, 243] width 312 height 188
click at [395, 220] on div "--colorInkPrimary: var ( --colorThemeGray900 ) ; --navItemBorderRadius: 0 ; --t…" at bounding box center [541, 243] width 312 height 188
click at [575, 220] on div "--colorInkPrimary: var ( --colorThemeGray900 ) ; --navItemBorderRadius: 0 ; --t…" at bounding box center [541, 243] width 312 height 188
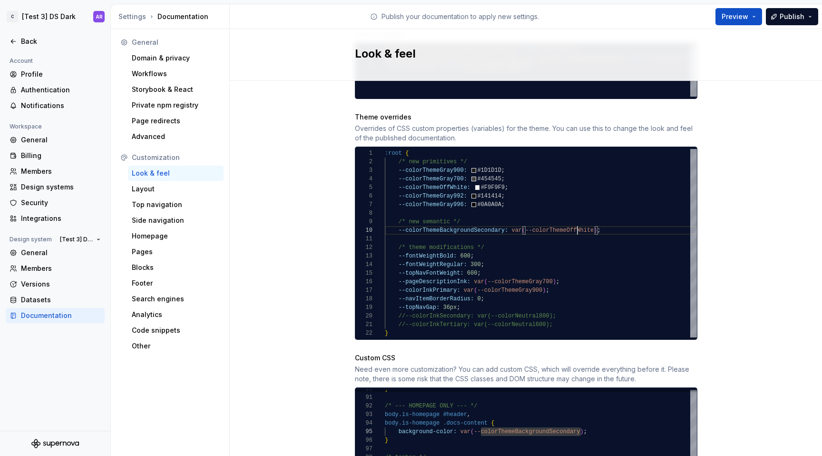
click at [575, 220] on div "--colorInkPrimary: var ( --colorThemeGray900 ) ; --navItemBorderRadius: 0 ; --t…" at bounding box center [541, 243] width 312 height 188
click at [448, 196] on div "--colorInkPrimary: var ( --colorThemeGray900 ) ; --navItemBorderRadius: 0 ; --t…" at bounding box center [541, 243] width 312 height 188
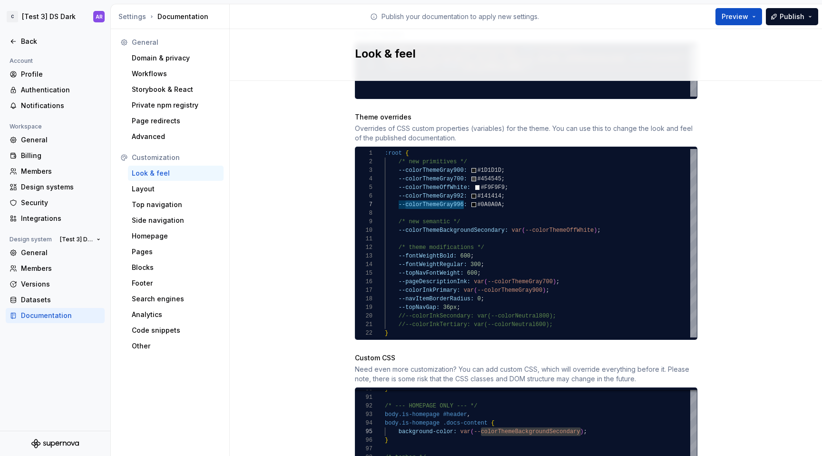
click at [569, 219] on div "--colorInkPrimary: var ( --colorThemeGray900 ) ; --navItemBorderRadius: 0 ; --t…" at bounding box center [541, 243] width 312 height 188
type textarea "**********"
click at [757, 243] on div "Site logo A company logo that will be displayed on all pages on your documentat…" at bounding box center [526, 203] width 592 height 1125
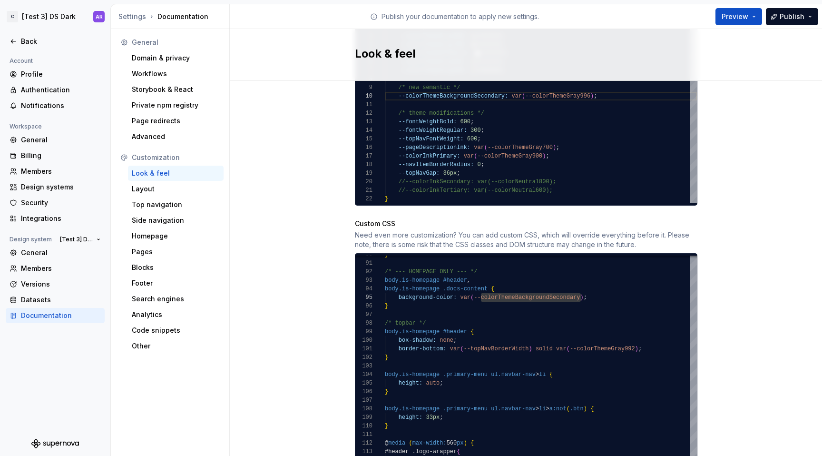
scroll to position [621, 0]
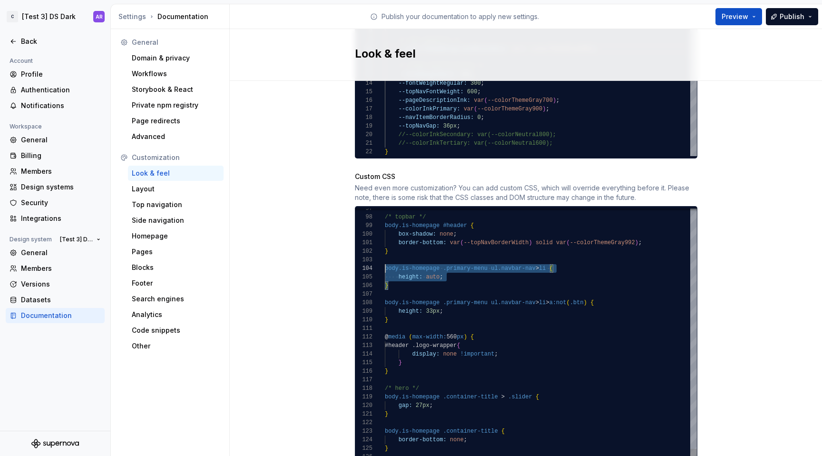
scroll to position [26, 0]
drag, startPoint x: 397, startPoint y: 278, endPoint x: 380, endPoint y: 256, distance: 27.7
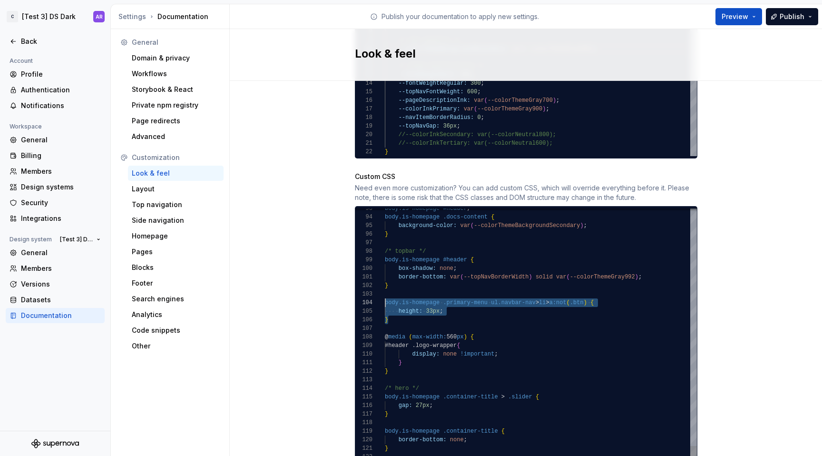
drag, startPoint x: 399, startPoint y: 310, endPoint x: 376, endPoint y: 295, distance: 26.9
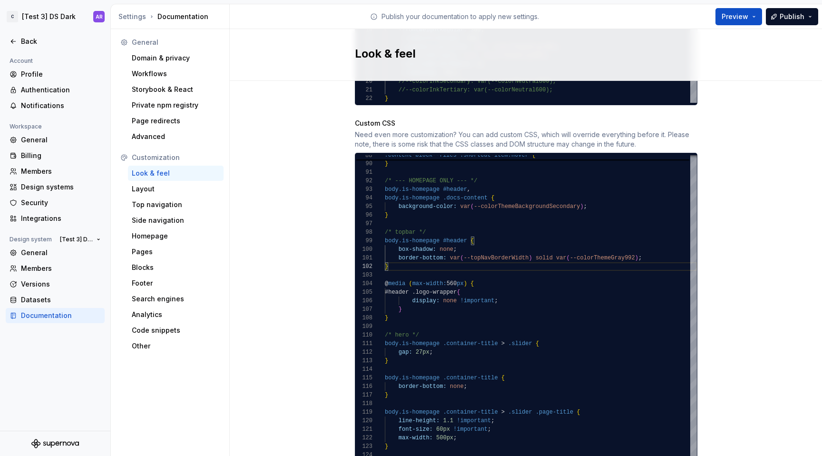
scroll to position [736, 0]
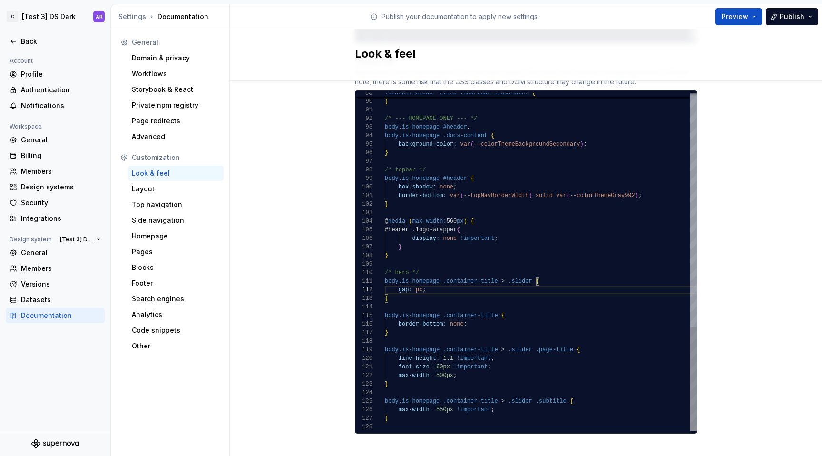
scroll to position [9, 34]
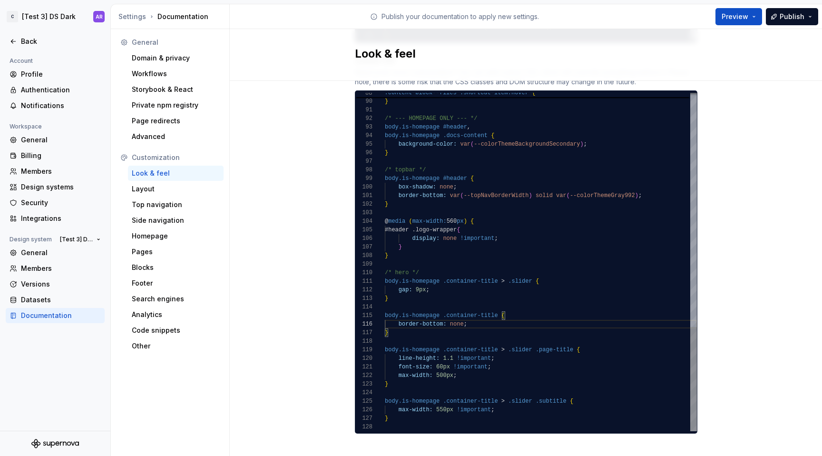
drag, startPoint x: 446, startPoint y: 186, endPoint x: 636, endPoint y: 186, distance: 189.3
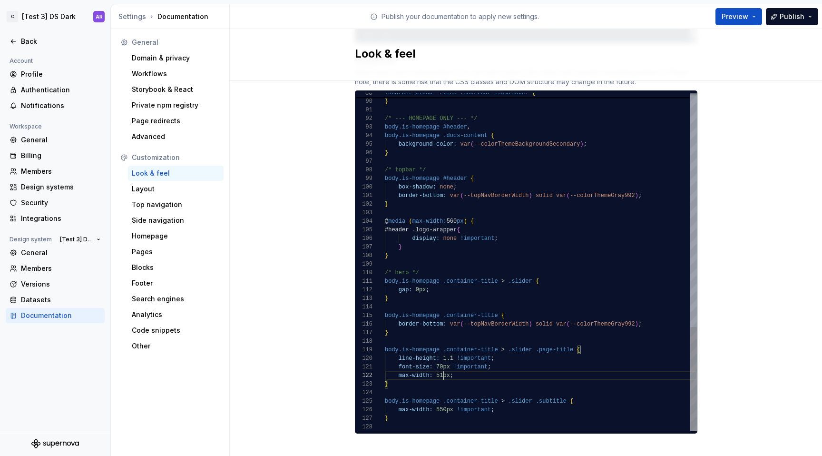
scroll to position [9, 62]
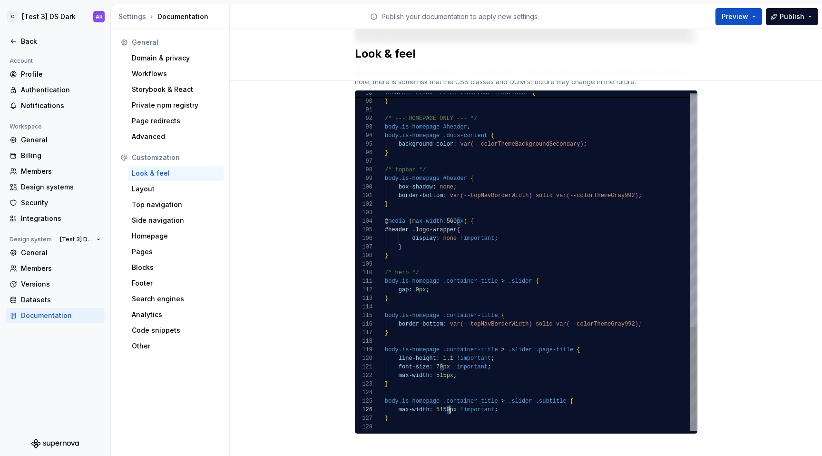
scroll to position [43, 62]
type textarea "**********"
click at [791, 14] on span "Publish" at bounding box center [792, 17] width 25 height 10
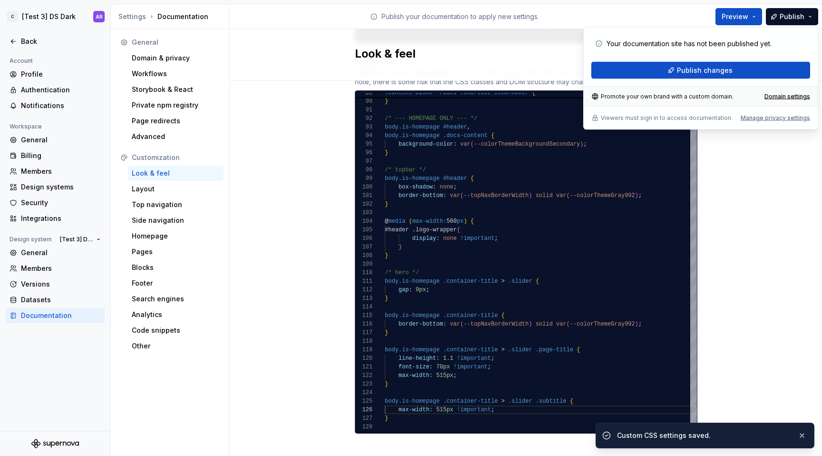
click at [764, 59] on div "Your documentation site has not been published yet. Publish changes" at bounding box center [700, 57] width 219 height 44
click at [765, 76] on button "Publish changes" at bounding box center [700, 70] width 219 height 17
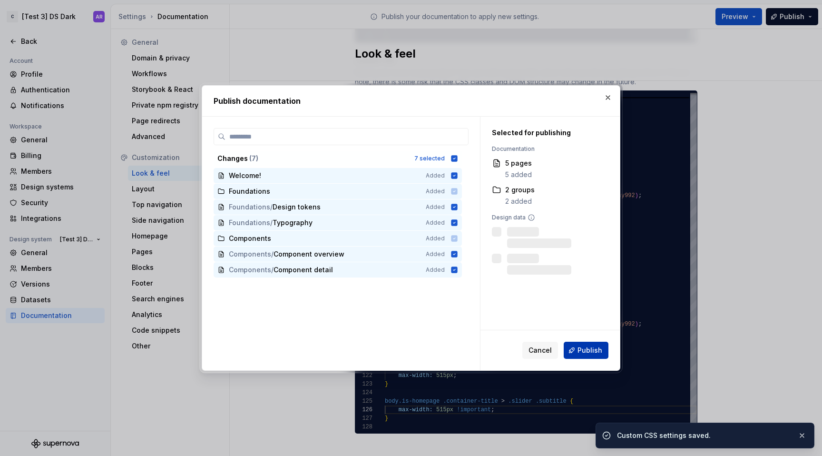
click at [604, 351] on button "Publish" at bounding box center [586, 350] width 45 height 17
